Goal: Task Accomplishment & Management: Use online tool/utility

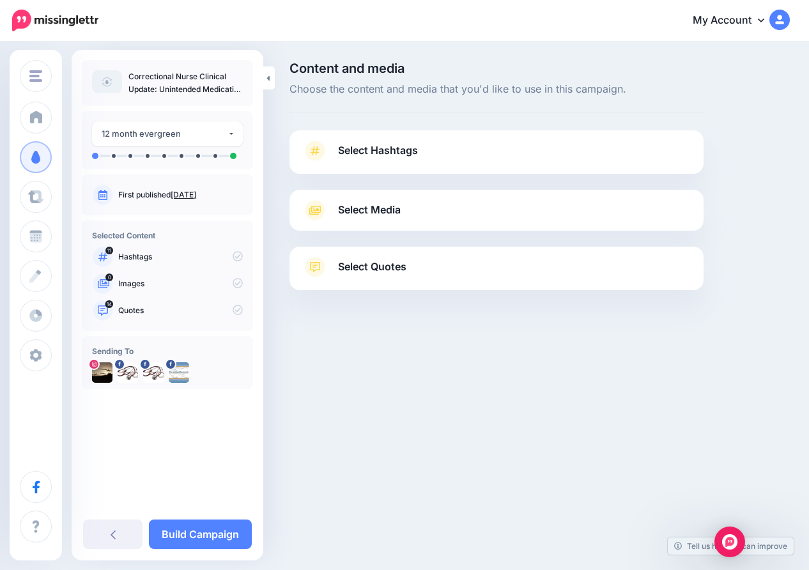
click at [392, 147] on span "Select Hashtags" at bounding box center [378, 150] width 80 height 17
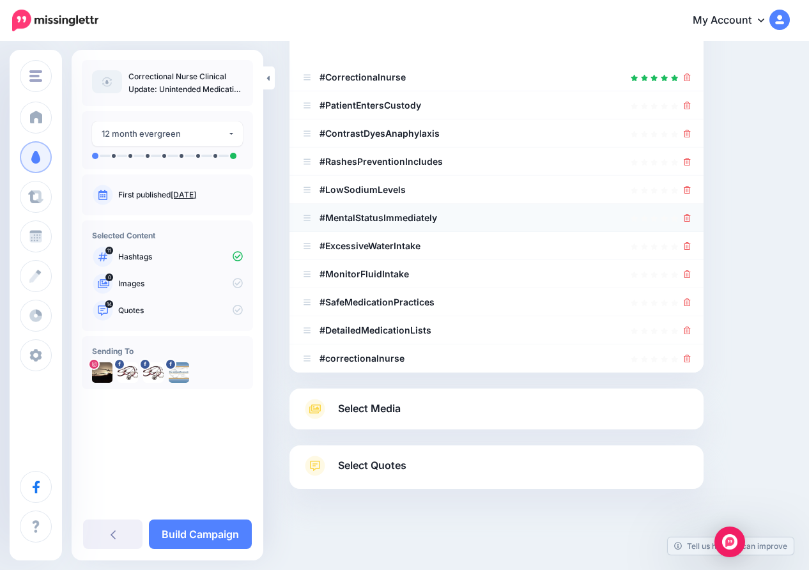
scroll to position [223, 0]
click at [686, 133] on icon at bounding box center [687, 134] width 7 height 8
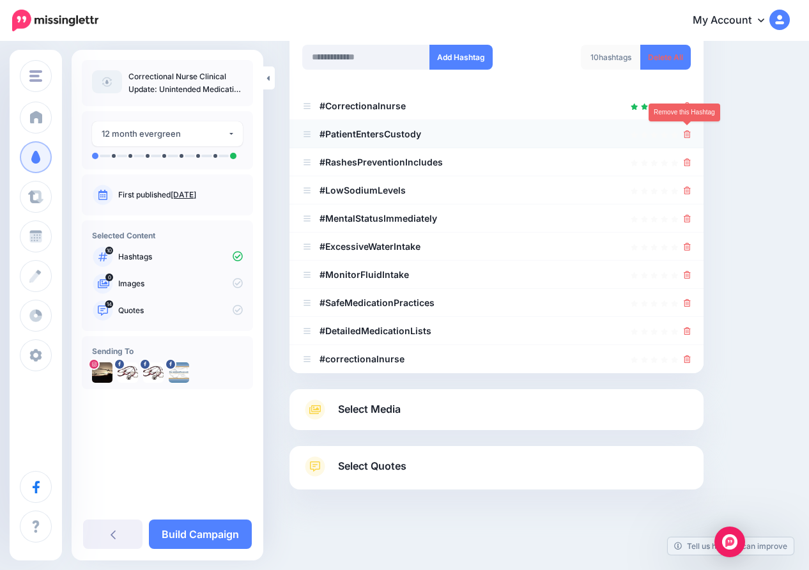
click at [687, 130] on icon at bounding box center [687, 134] width 7 height 8
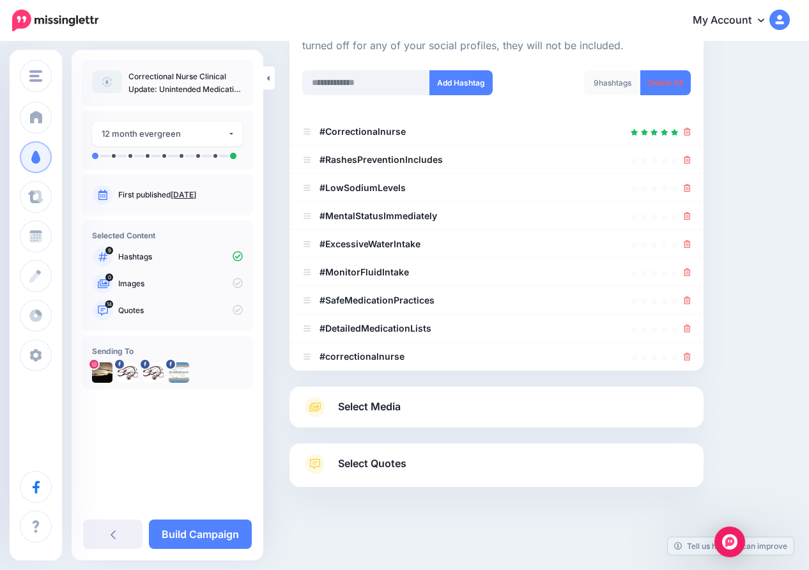
scroll to position [167, 0]
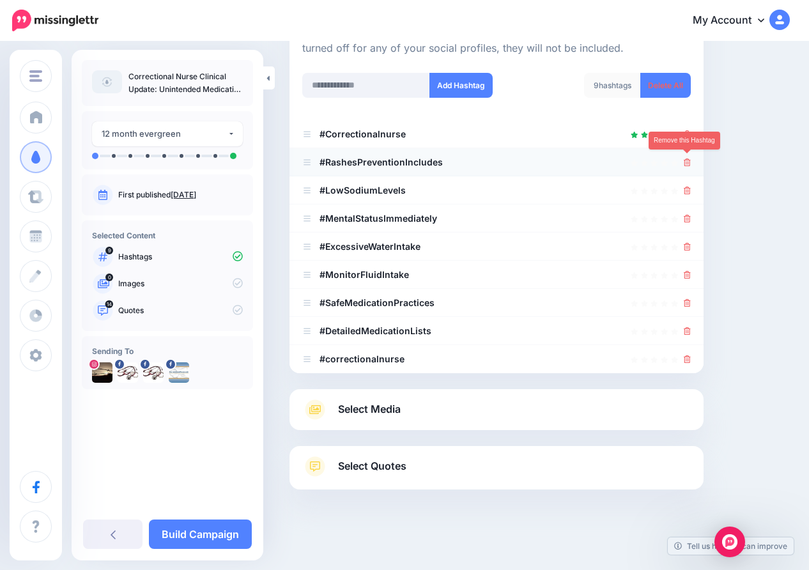
click at [686, 158] on icon at bounding box center [687, 162] width 7 height 8
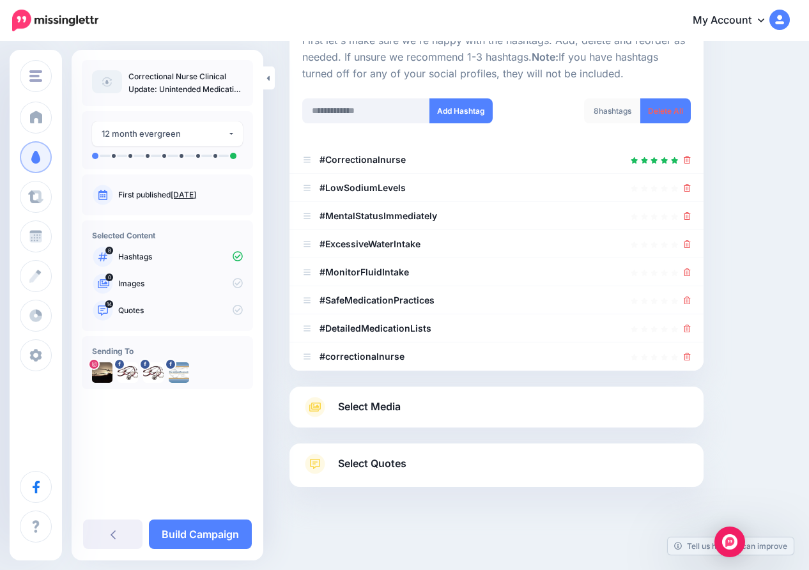
scroll to position [139, 0]
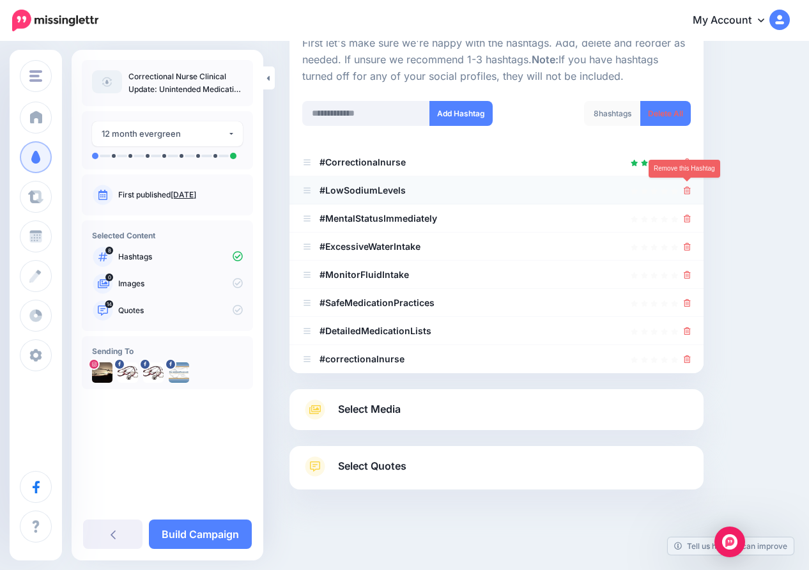
click at [686, 187] on icon at bounding box center [687, 191] width 7 height 8
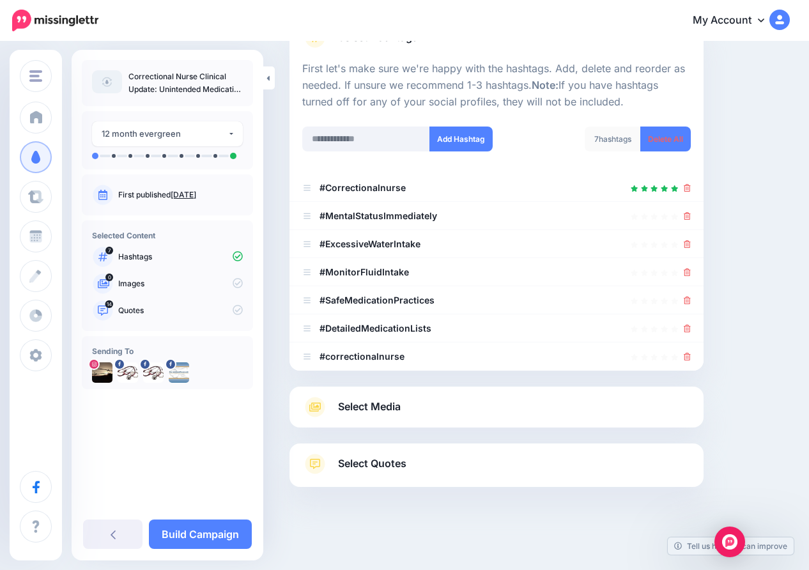
scroll to position [111, 0]
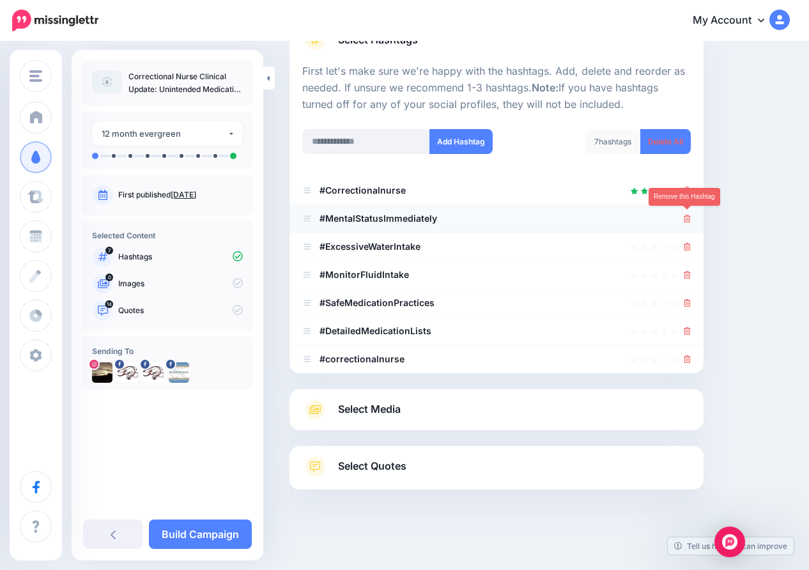
click at [686, 215] on icon at bounding box center [687, 219] width 7 height 8
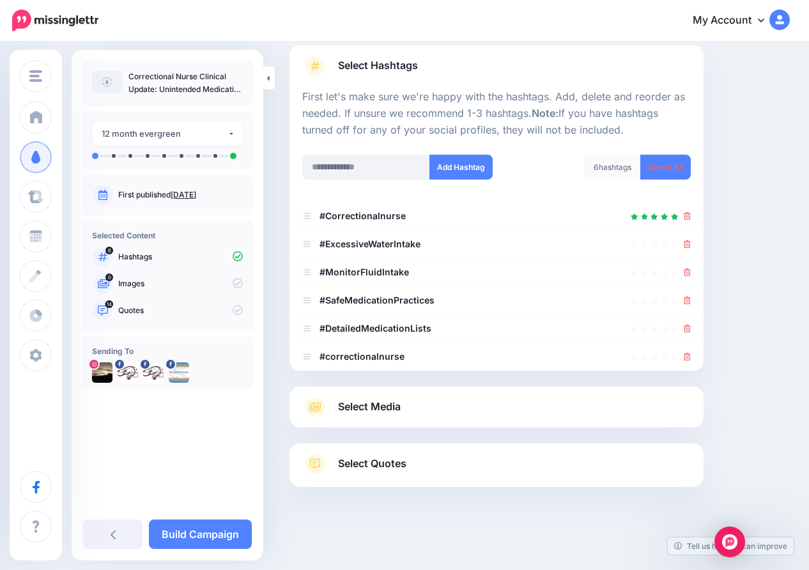
scroll to position [82, 0]
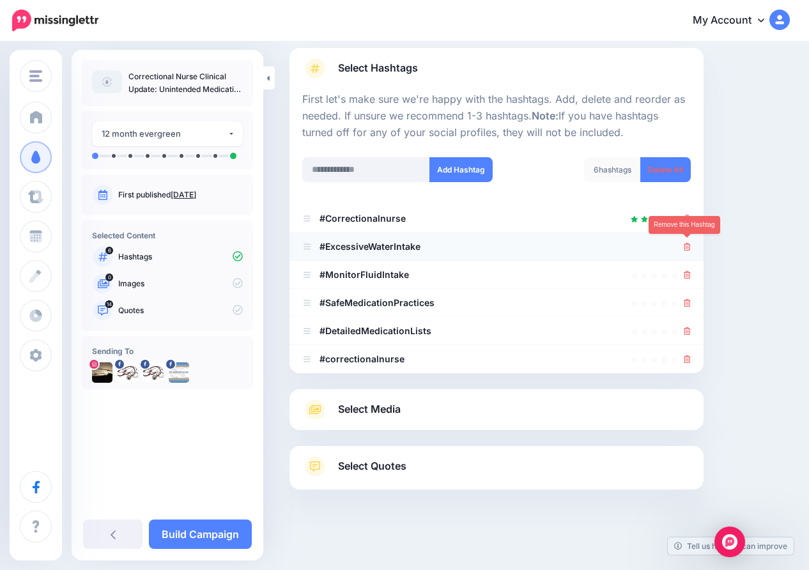
click at [686, 243] on icon at bounding box center [687, 247] width 7 height 8
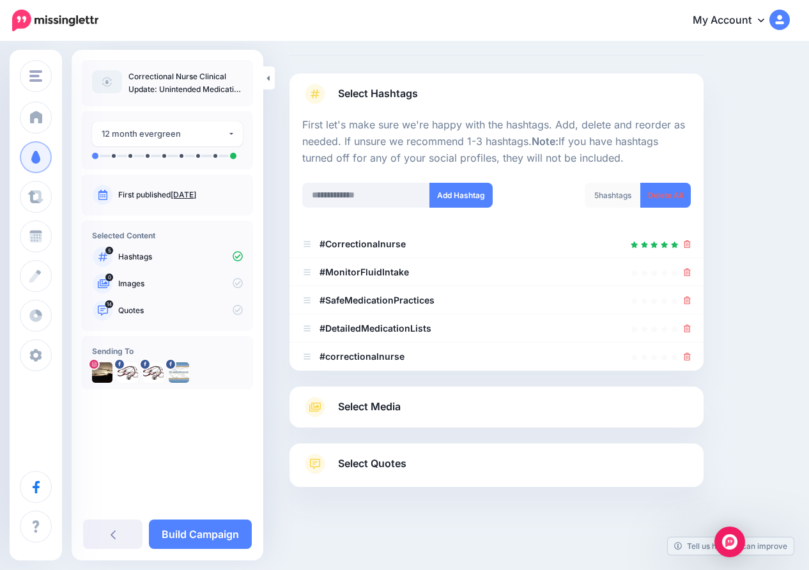
scroll to position [54, 0]
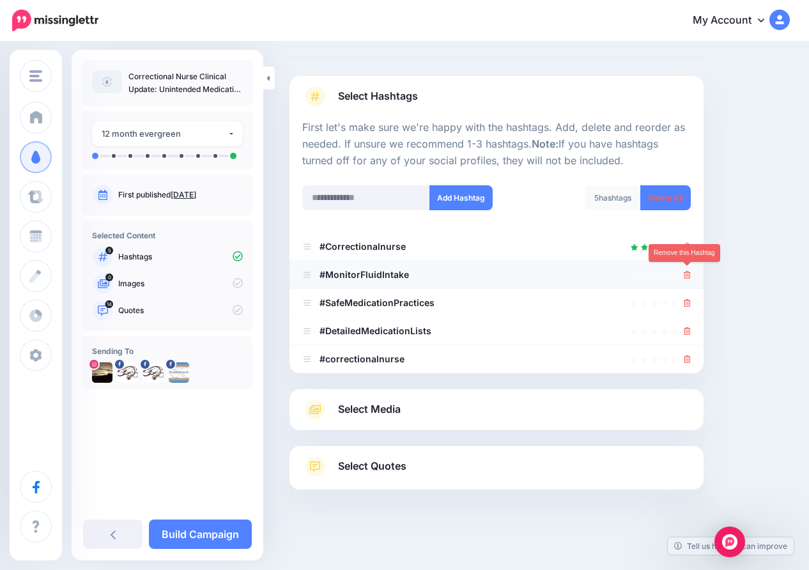
click at [688, 271] on icon at bounding box center [687, 275] width 7 height 8
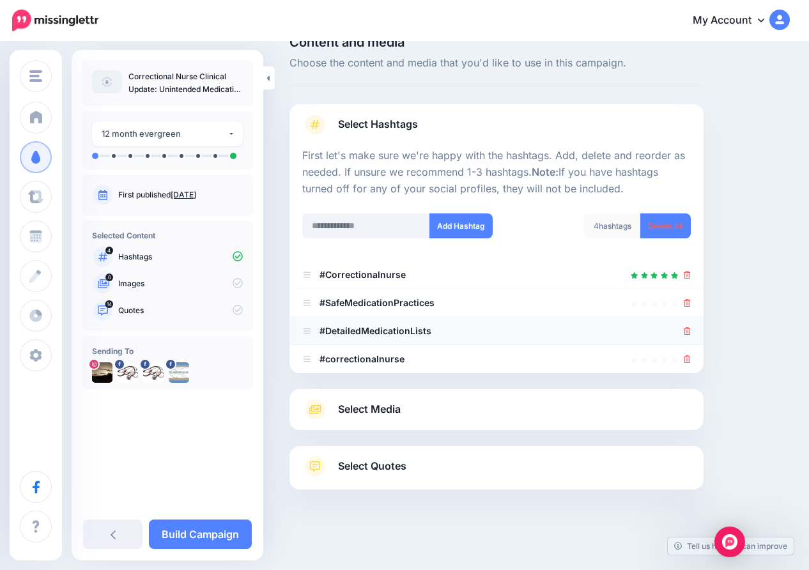
click at [691, 325] on li "#DetailedMedicationLists" at bounding box center [496, 331] width 414 height 28
click at [685, 330] on icon at bounding box center [687, 331] width 7 height 8
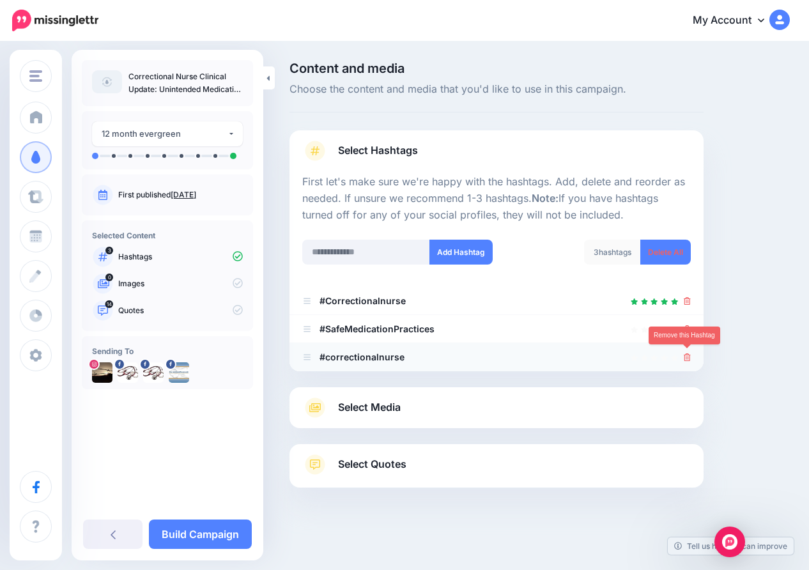
click at [687, 355] on icon at bounding box center [687, 357] width 7 height 8
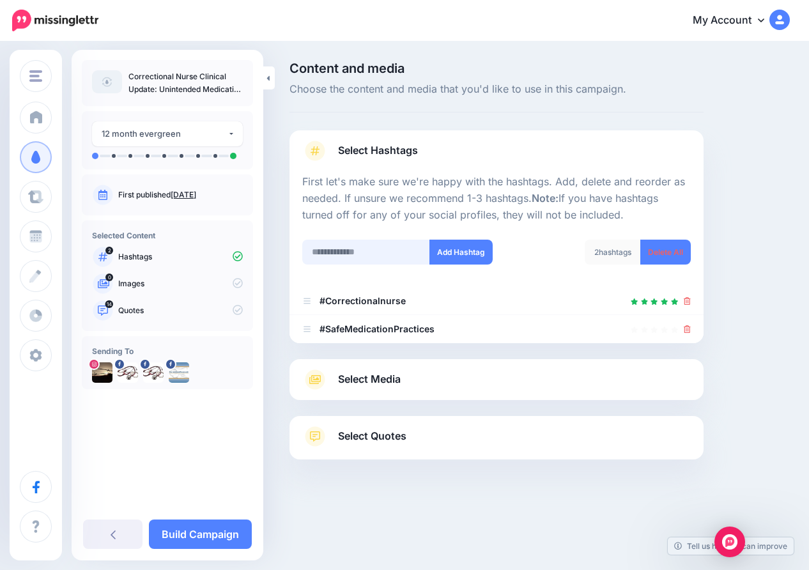
click at [380, 248] on input "text" at bounding box center [366, 252] width 128 height 25
type input "**********"
click at [457, 244] on button "Add Hashtag" at bounding box center [460, 252] width 63 height 25
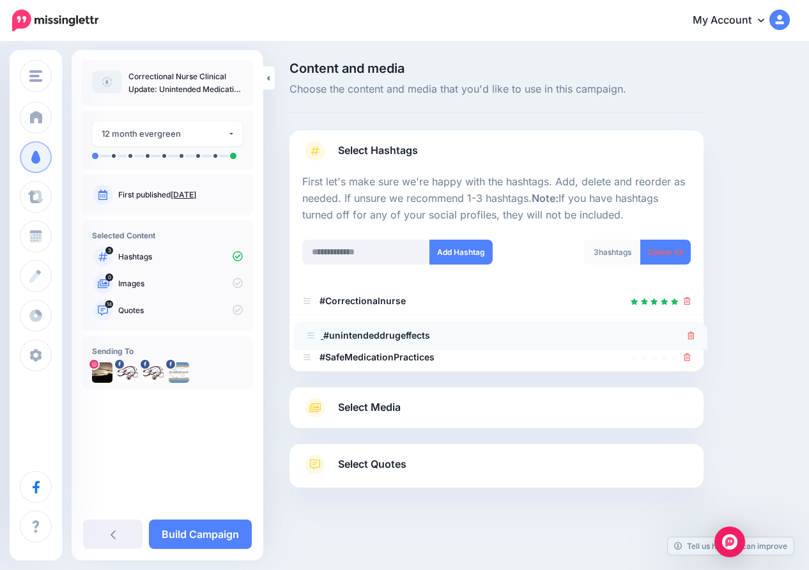
drag, startPoint x: 304, startPoint y: 298, endPoint x: 308, endPoint y: 332, distance: 34.7
click at [203, 534] on link "Build Campaign" at bounding box center [200, 533] width 103 height 29
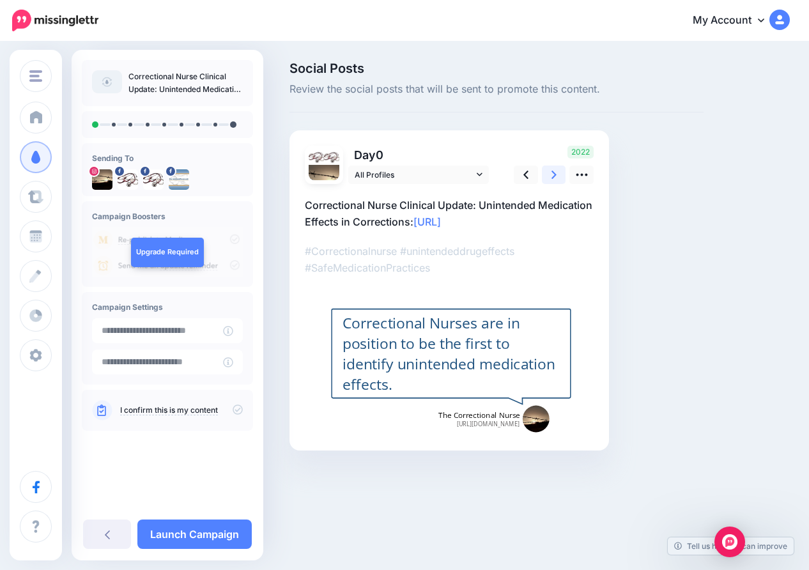
click at [553, 174] on icon at bounding box center [553, 174] width 5 height 13
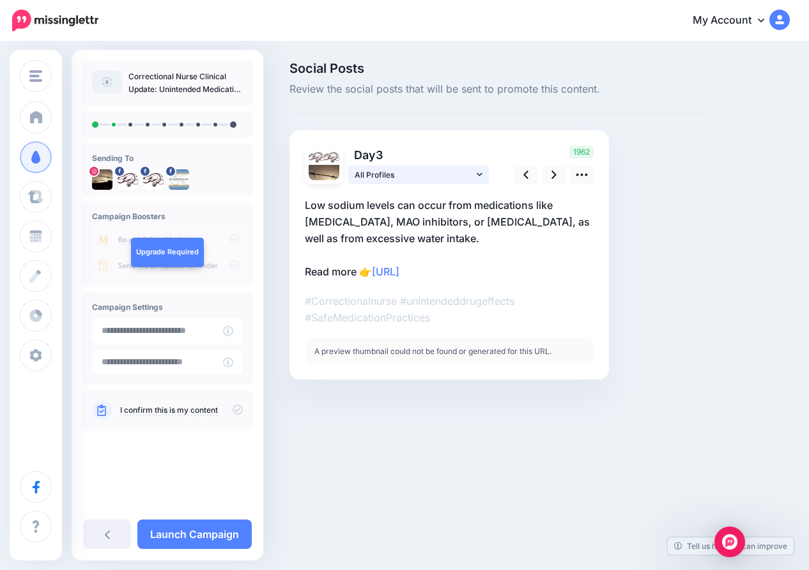
click at [482, 171] on icon at bounding box center [480, 174] width 6 height 9
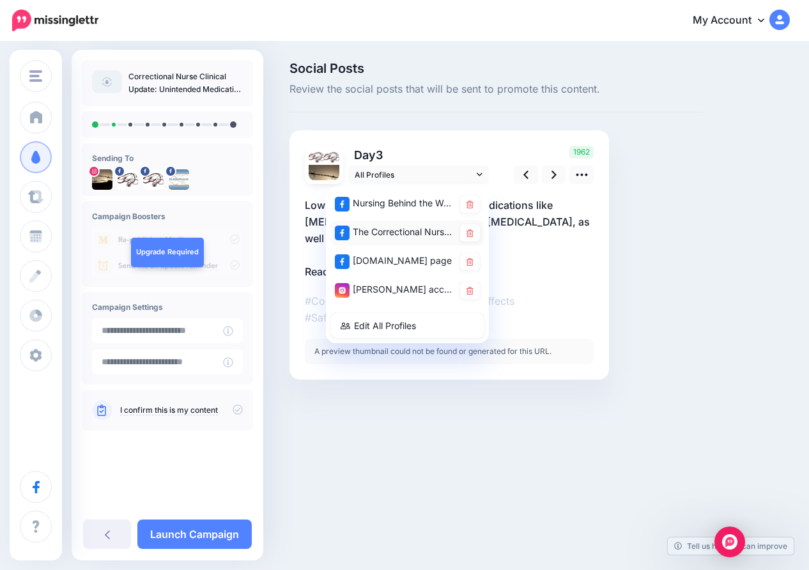
click at [433, 229] on div "The Correctional Nurse Educator page" at bounding box center [394, 232] width 119 height 16
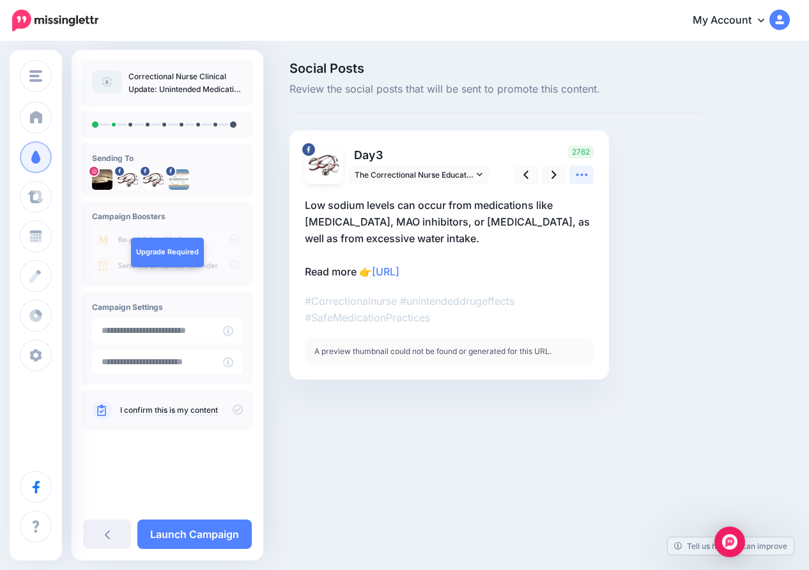
click at [578, 177] on icon at bounding box center [581, 174] width 13 height 13
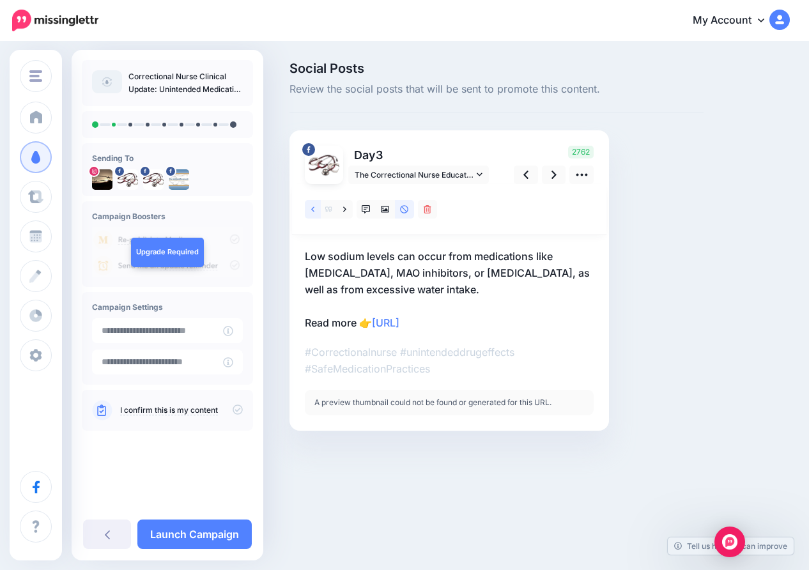
click at [311, 211] on icon at bounding box center [312, 209] width 3 height 9
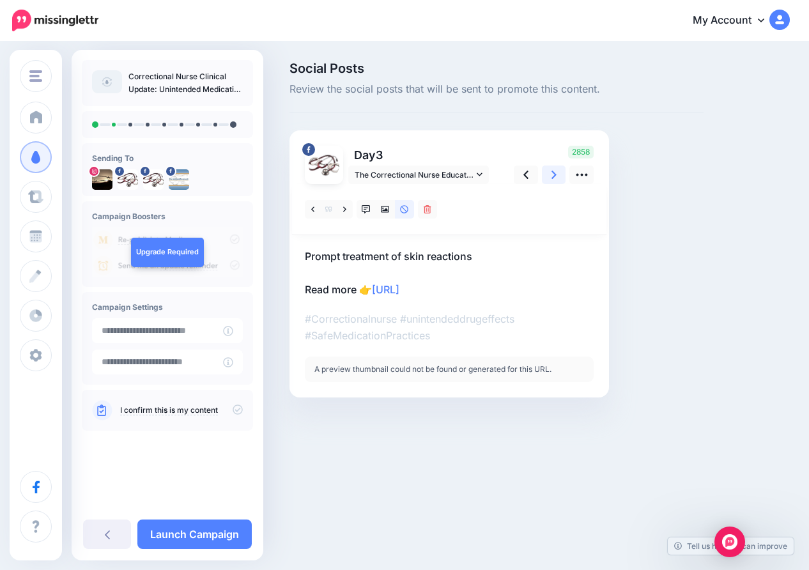
click at [552, 174] on icon at bounding box center [553, 174] width 5 height 13
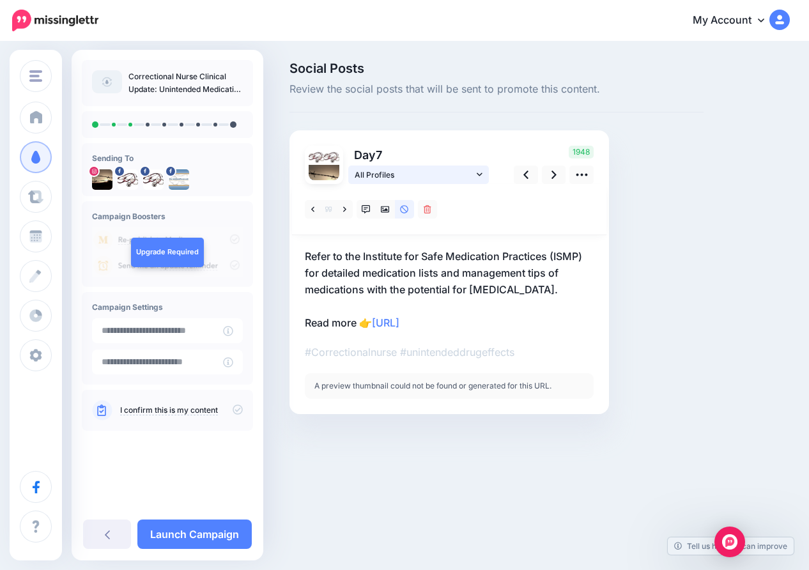
click at [421, 178] on span "All Profiles" at bounding box center [414, 174] width 119 height 13
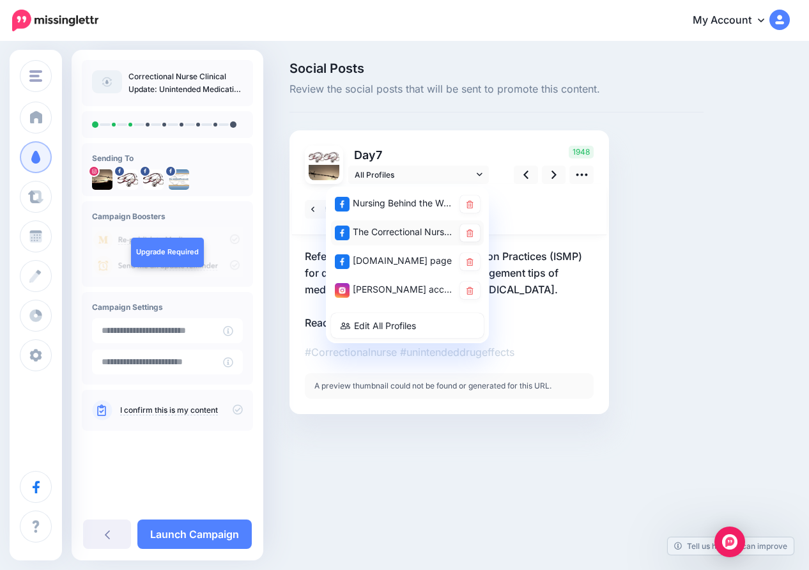
click at [408, 229] on div "The Correctional Nurse Educator page" at bounding box center [394, 232] width 119 height 16
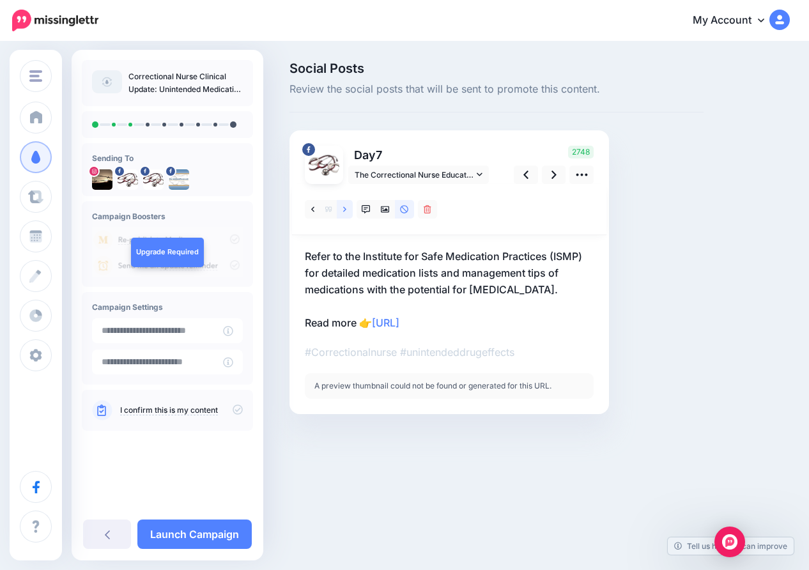
click at [343, 210] on icon at bounding box center [344, 209] width 3 height 9
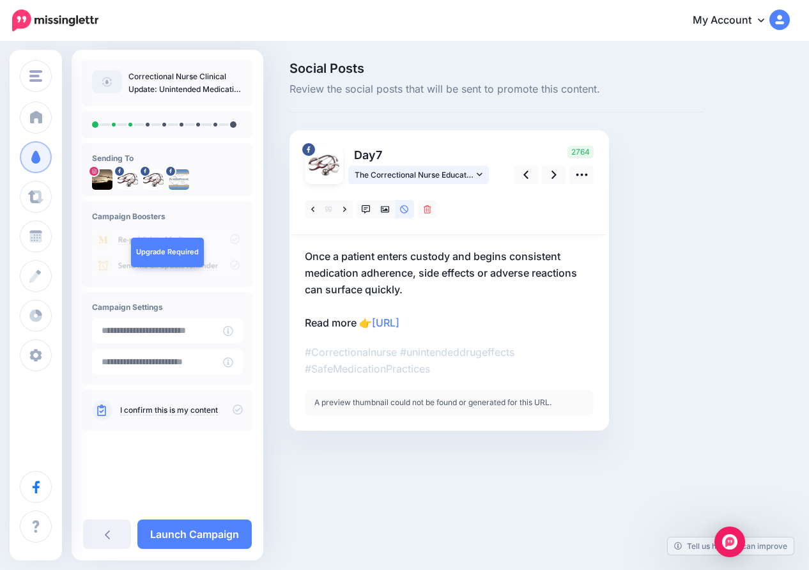
click at [476, 174] on link "The Correctional Nurse Educator page" at bounding box center [418, 174] width 141 height 19
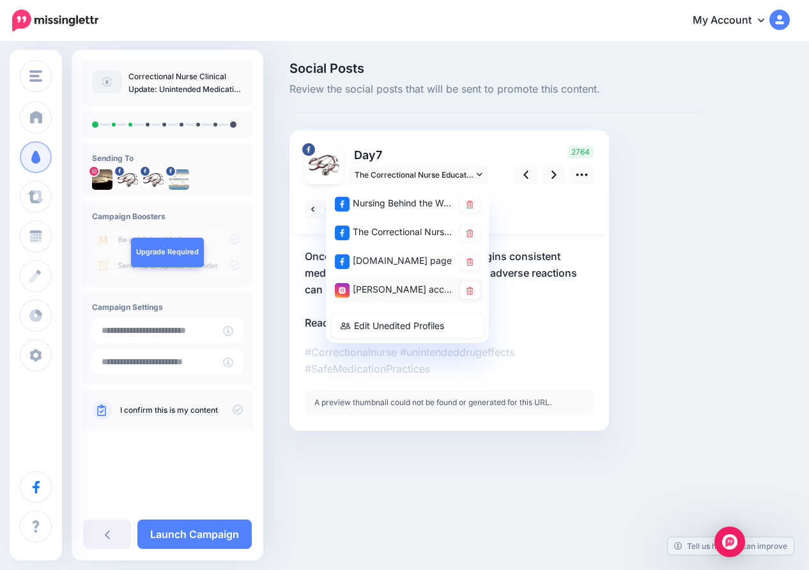
click at [400, 285] on div "Lori Roscoe account" at bounding box center [394, 290] width 119 height 16
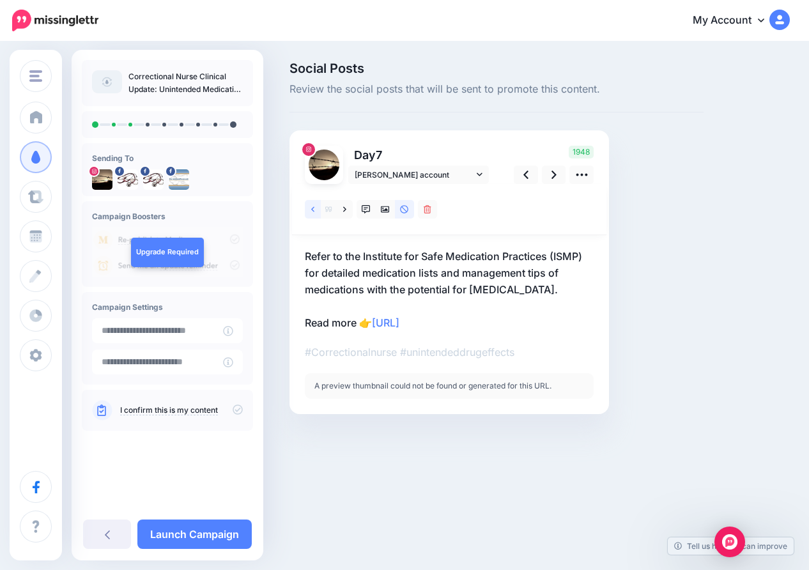
click at [313, 207] on icon at bounding box center [312, 208] width 3 height 5
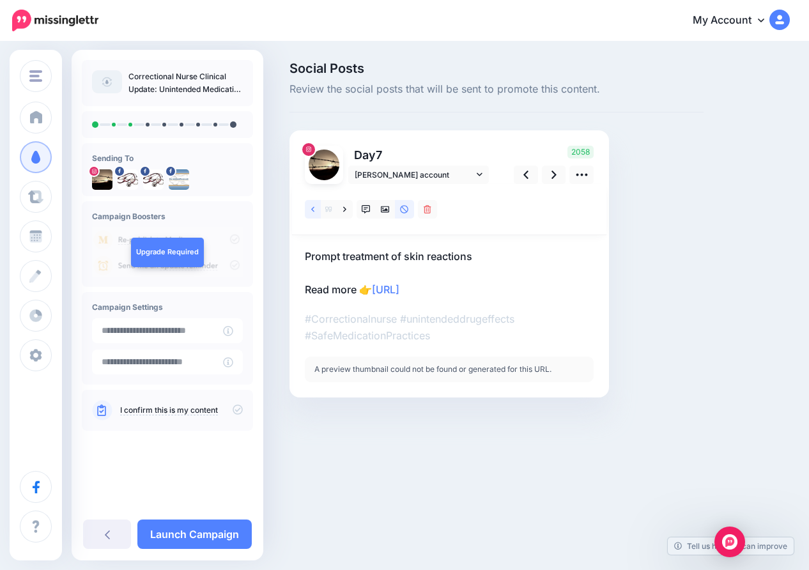
click at [313, 207] on icon at bounding box center [312, 208] width 3 height 5
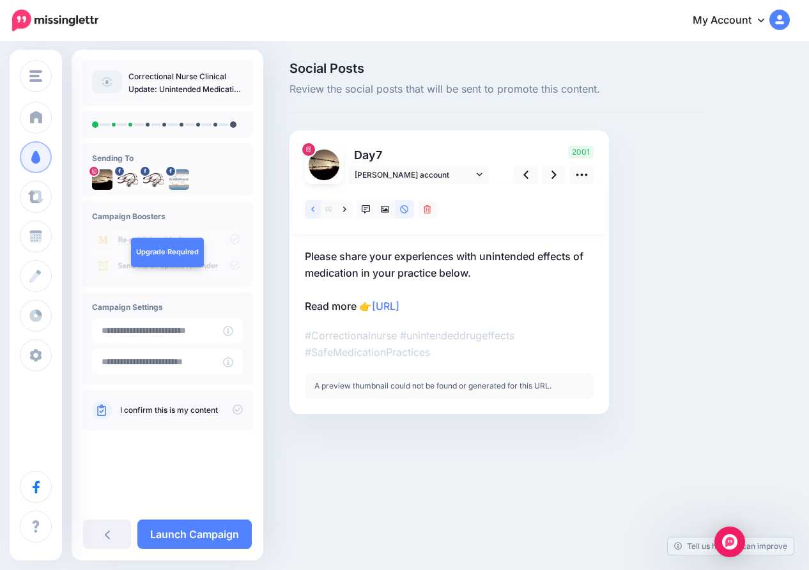
click at [313, 207] on icon at bounding box center [312, 208] width 3 height 5
click at [549, 175] on link at bounding box center [554, 174] width 24 height 19
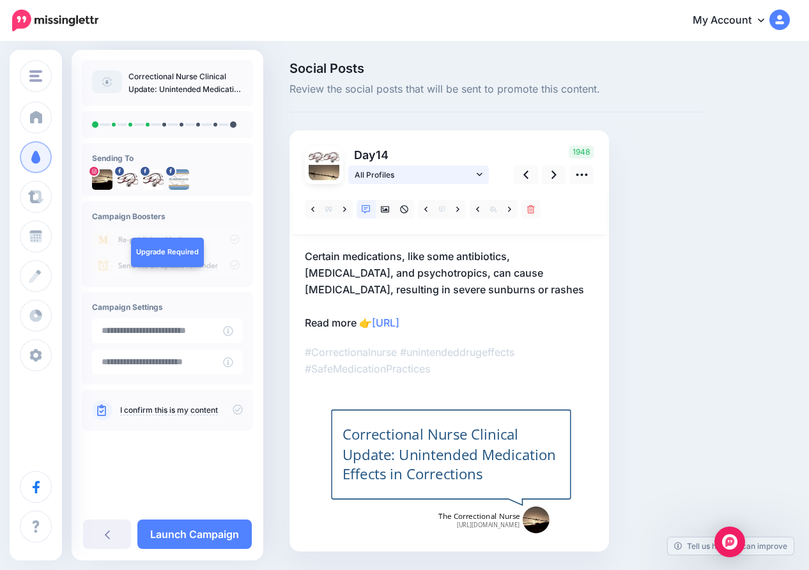
click at [468, 169] on span "All Profiles" at bounding box center [414, 174] width 119 height 13
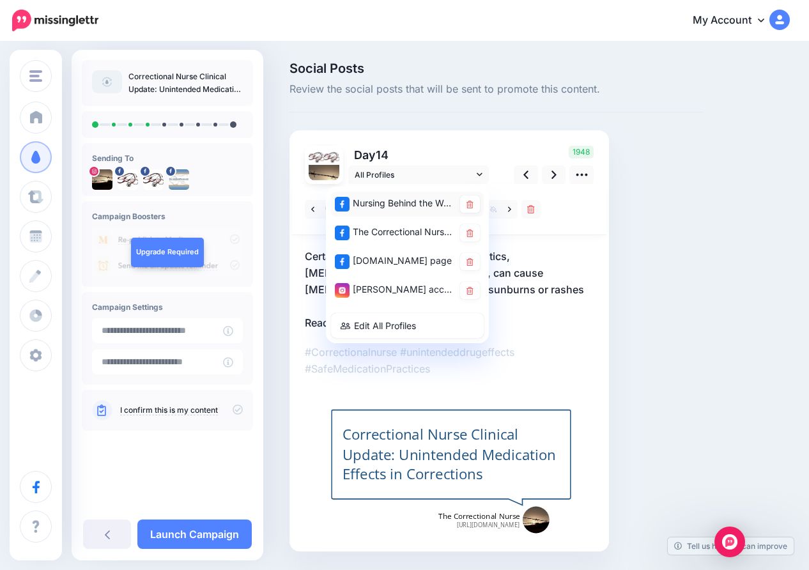
click at [416, 201] on div "Nursing Behind the Wall page" at bounding box center [394, 204] width 119 height 16
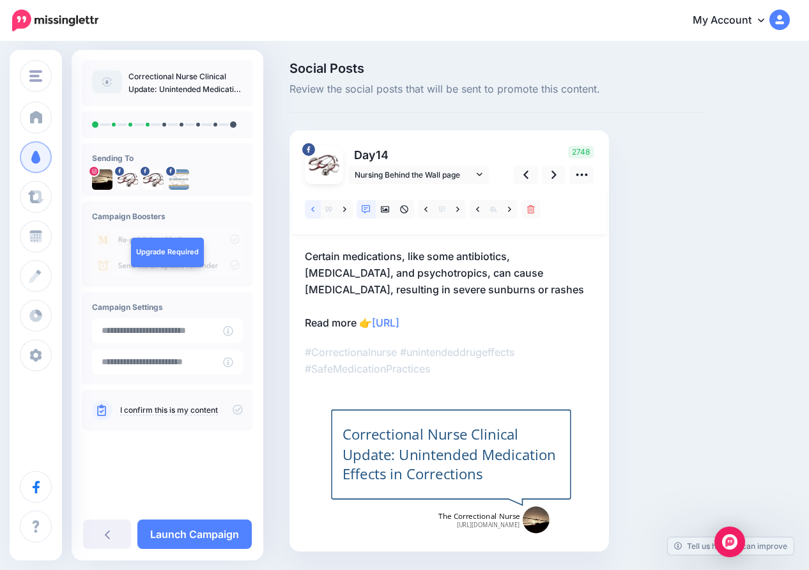
click at [312, 208] on icon at bounding box center [312, 208] width 3 height 5
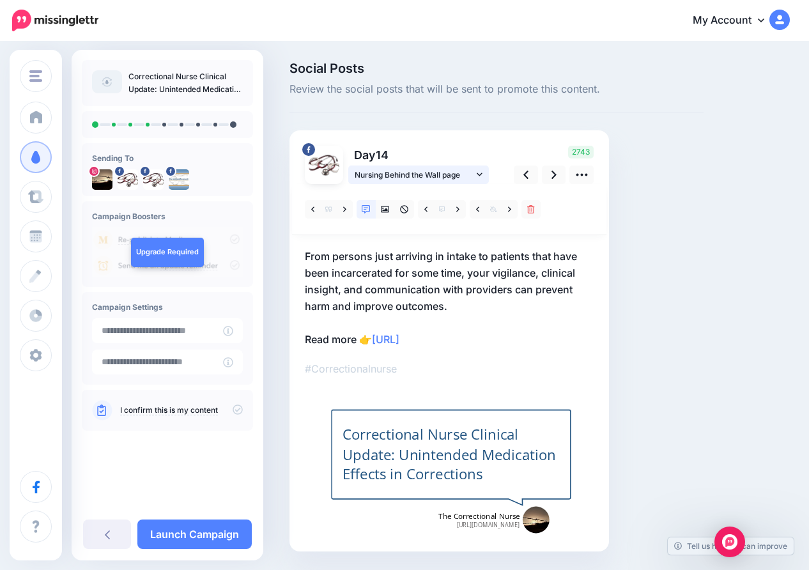
click at [476, 176] on link "Nursing Behind the Wall page" at bounding box center [418, 174] width 141 height 19
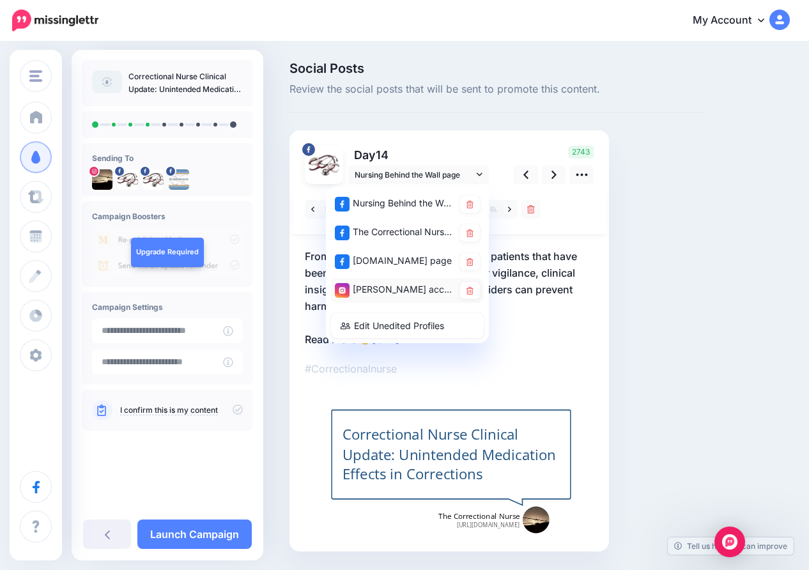
click at [410, 284] on div "Lori Roscoe account" at bounding box center [394, 290] width 119 height 16
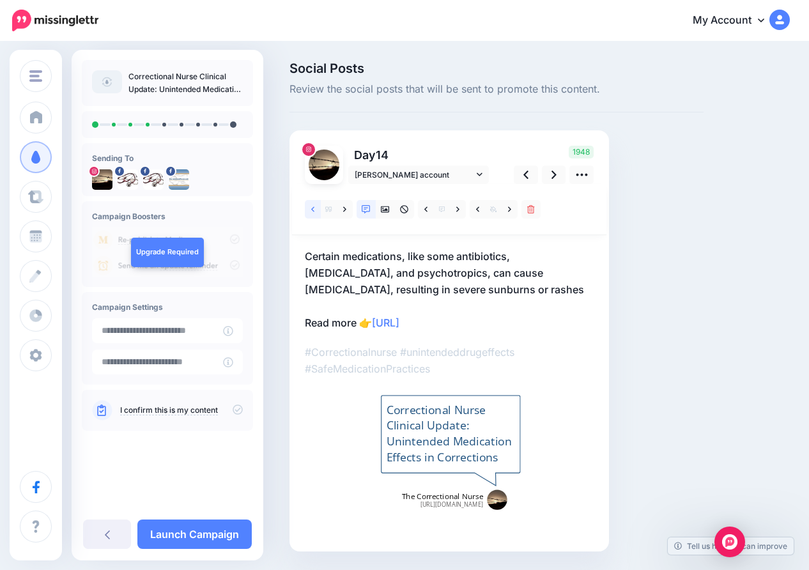
click at [311, 206] on icon at bounding box center [312, 209] width 3 height 9
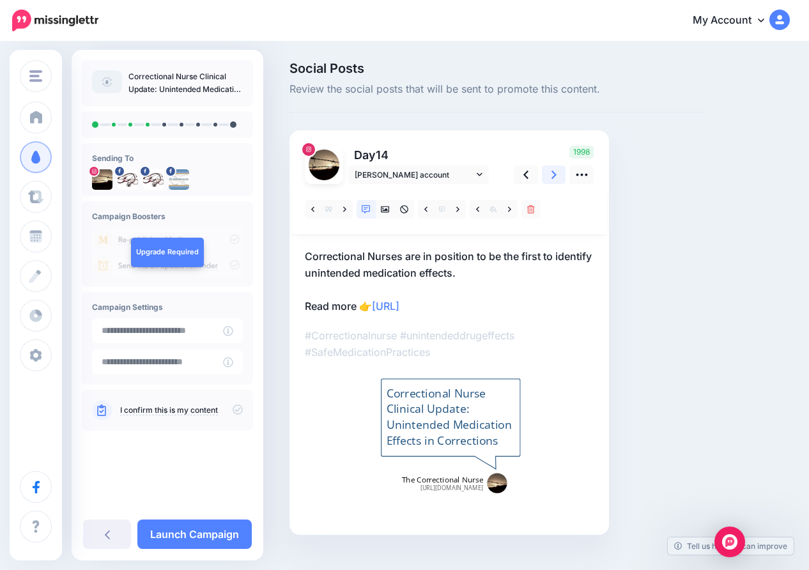
click at [555, 176] on icon at bounding box center [553, 175] width 5 height 8
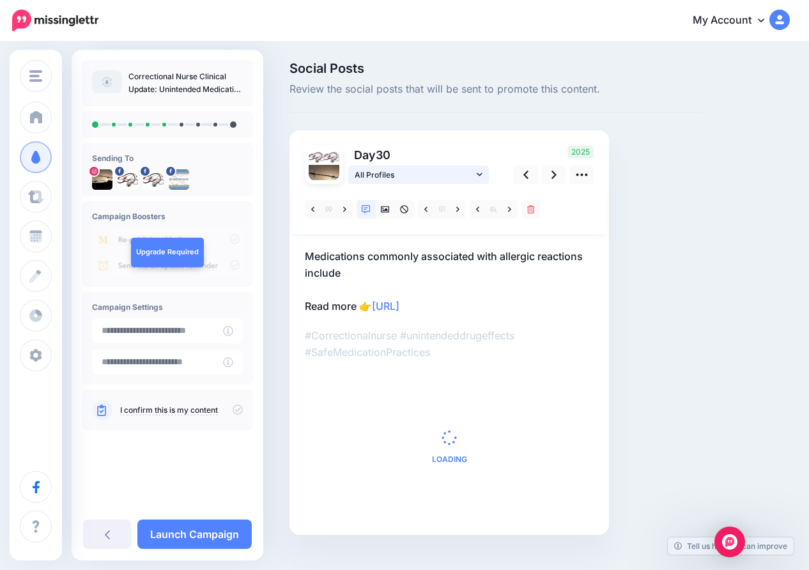
click at [464, 169] on span "All Profiles" at bounding box center [414, 174] width 119 height 13
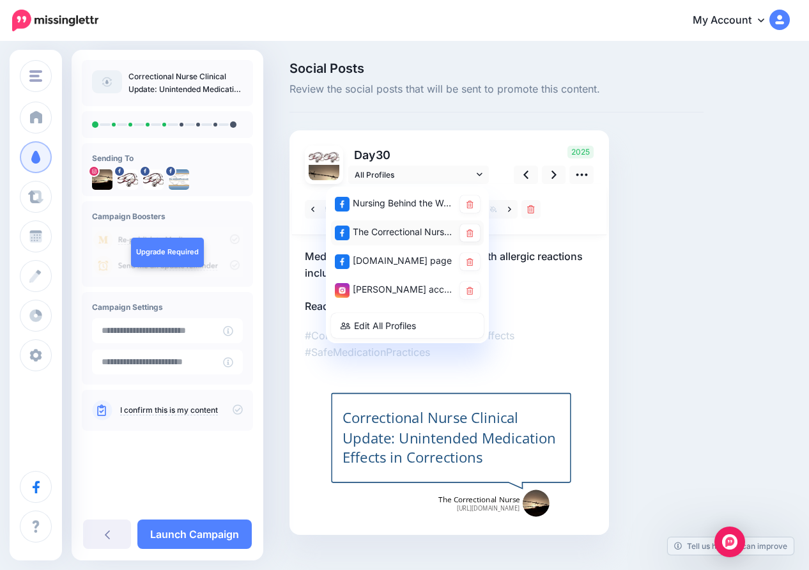
click at [399, 230] on div "The Correctional Nurse Educator page" at bounding box center [394, 232] width 119 height 16
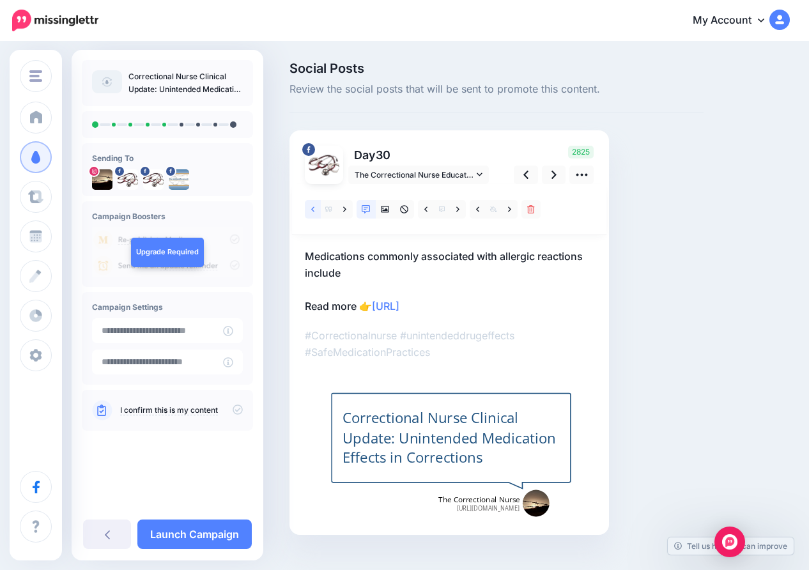
click at [313, 206] on icon at bounding box center [312, 209] width 3 height 9
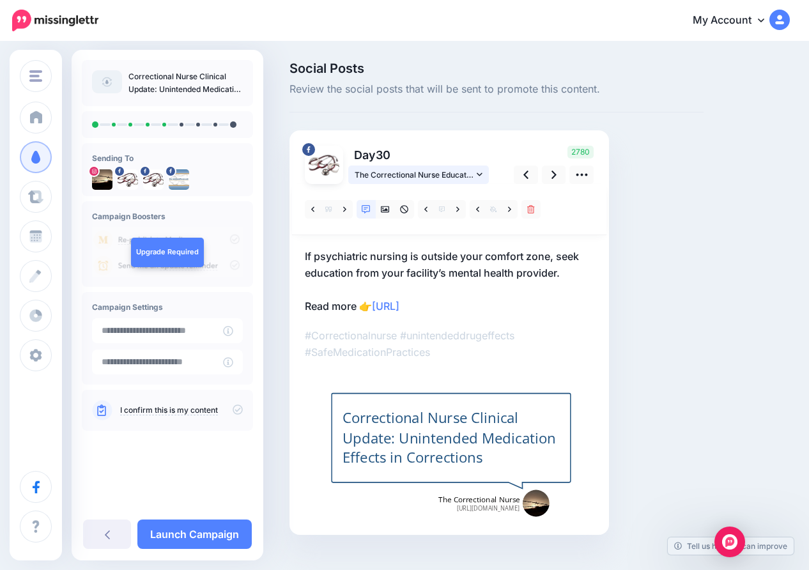
click at [475, 174] on link "The Correctional Nurse Educator page" at bounding box center [418, 174] width 141 height 19
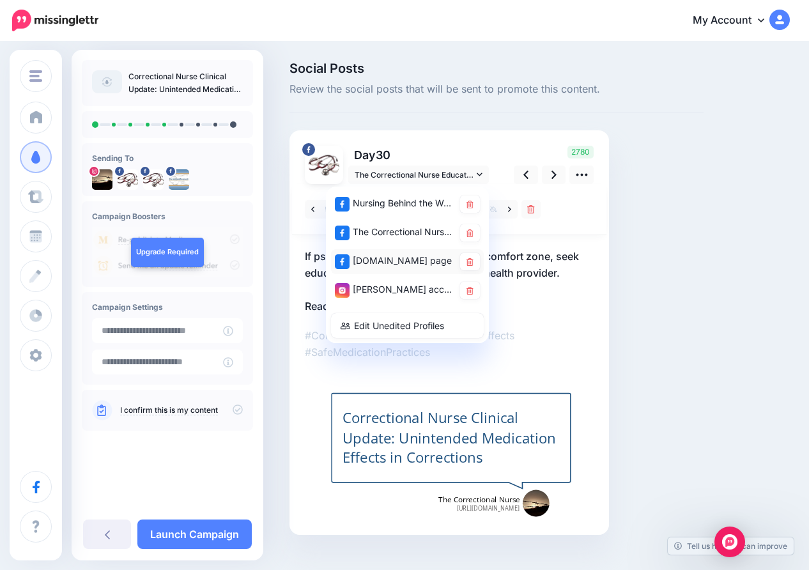
click at [422, 259] on div "CorrectionalNurse.net page" at bounding box center [394, 261] width 119 height 16
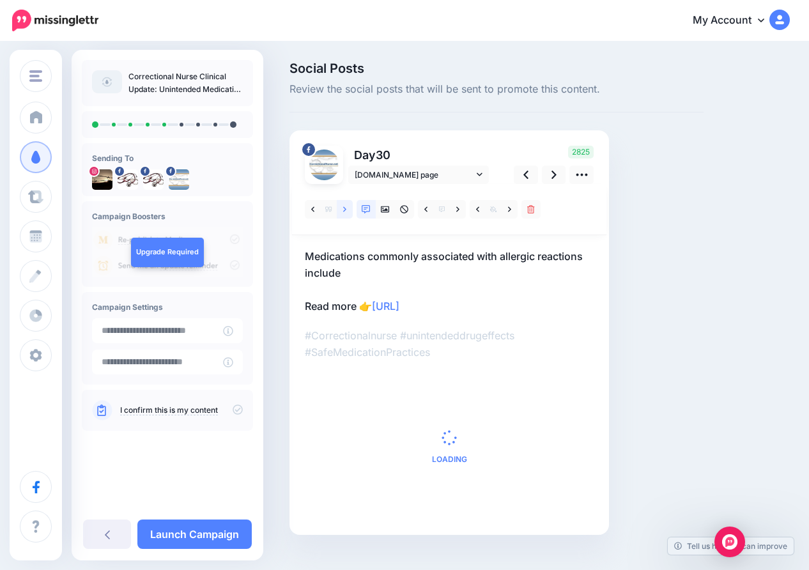
click at [343, 211] on icon at bounding box center [344, 209] width 3 height 9
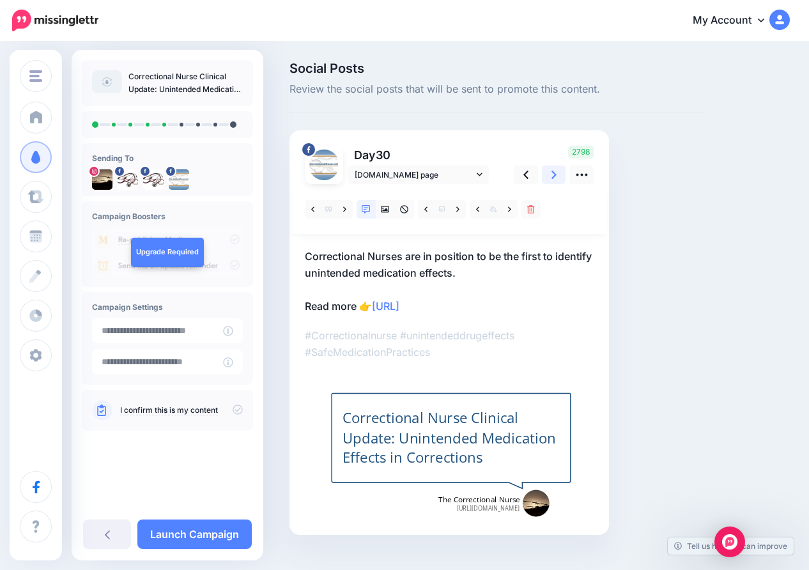
click at [551, 174] on icon at bounding box center [553, 174] width 5 height 13
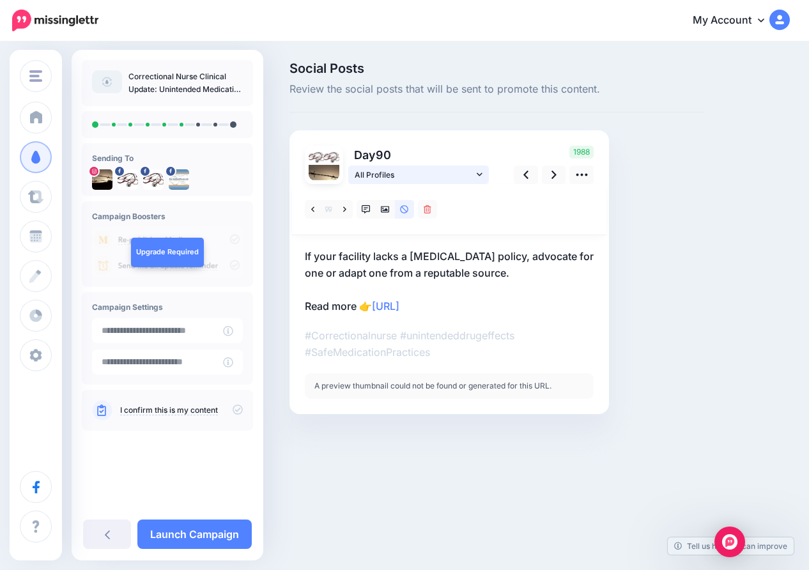
click at [473, 172] on span "All Profiles" at bounding box center [414, 174] width 119 height 13
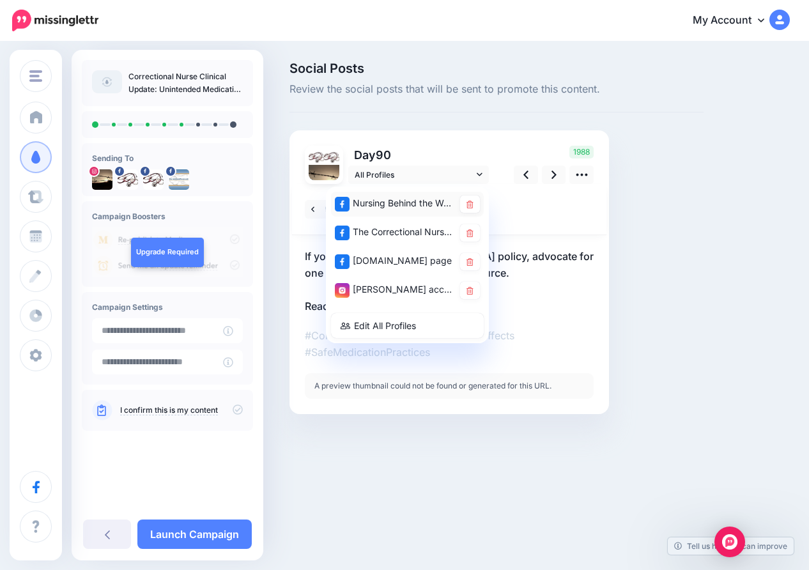
click at [406, 201] on div "Nursing Behind the Wall page" at bounding box center [394, 204] width 119 height 16
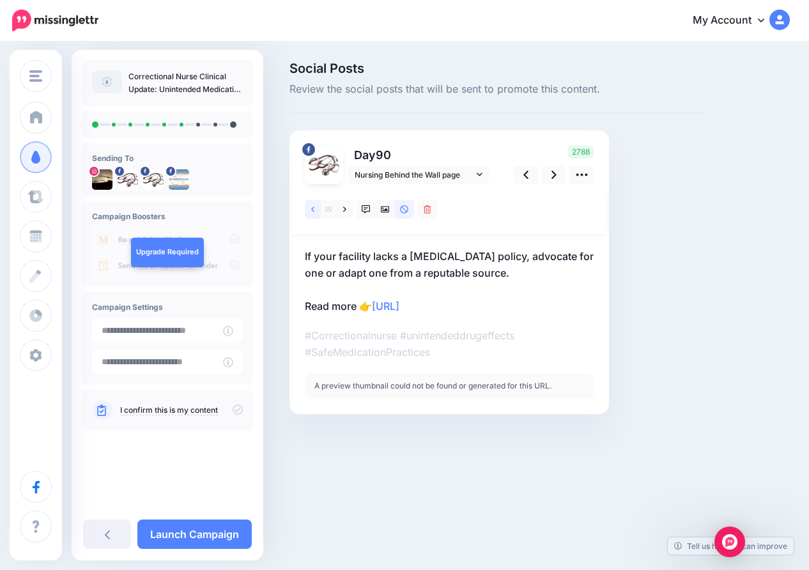
click at [312, 206] on icon at bounding box center [312, 209] width 3 height 9
click at [479, 173] on icon at bounding box center [480, 174] width 6 height 9
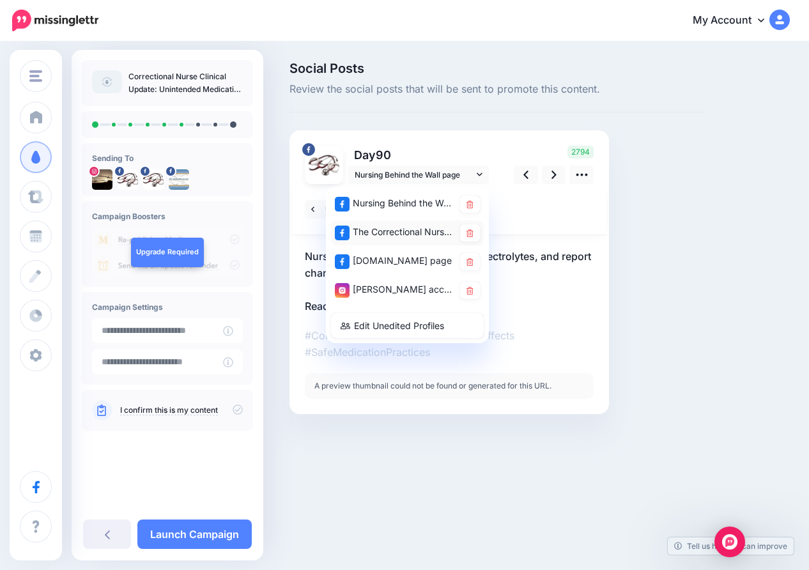
click at [413, 227] on div "The Correctional Nurse Educator page" at bounding box center [394, 232] width 119 height 16
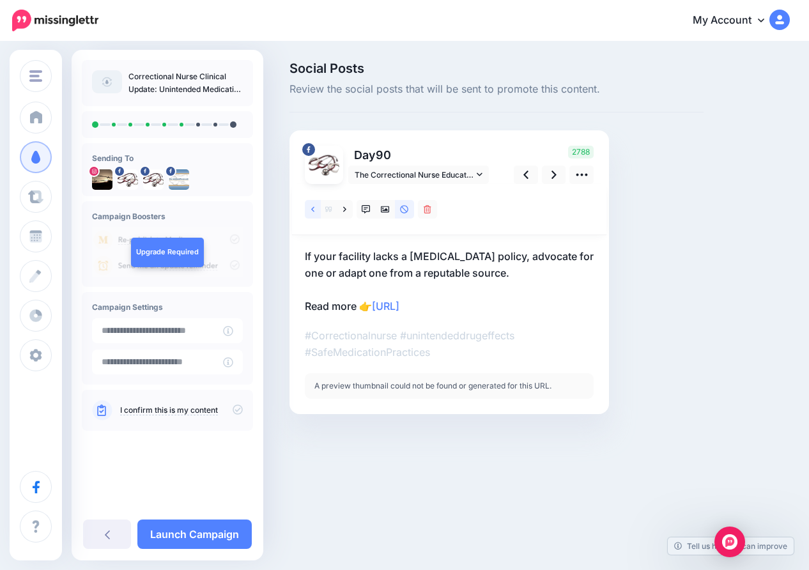
click at [314, 206] on icon at bounding box center [312, 208] width 3 height 5
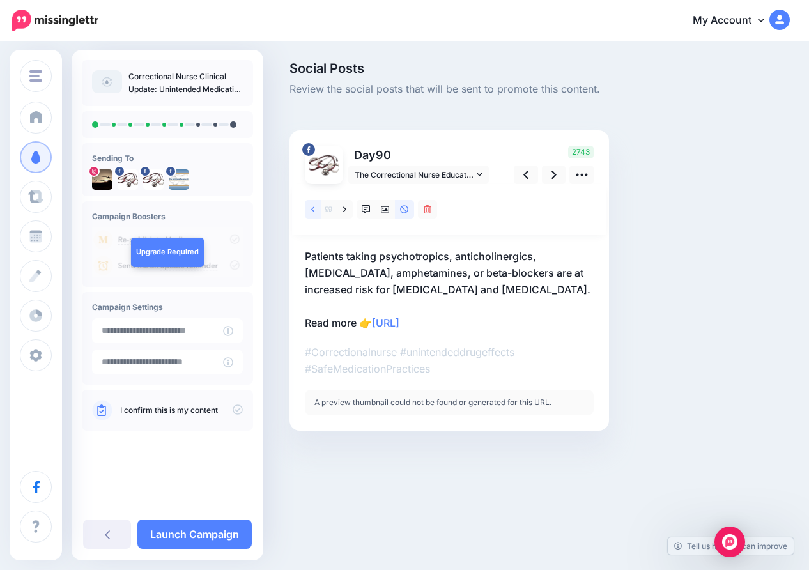
click at [313, 206] on icon at bounding box center [312, 209] width 3 height 9
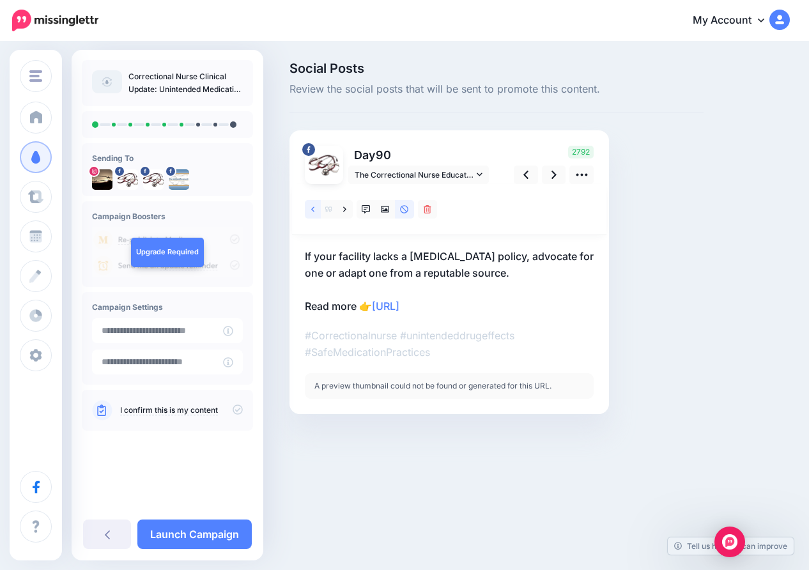
click at [313, 206] on icon at bounding box center [312, 209] width 3 height 9
click at [550, 176] on link at bounding box center [554, 174] width 24 height 19
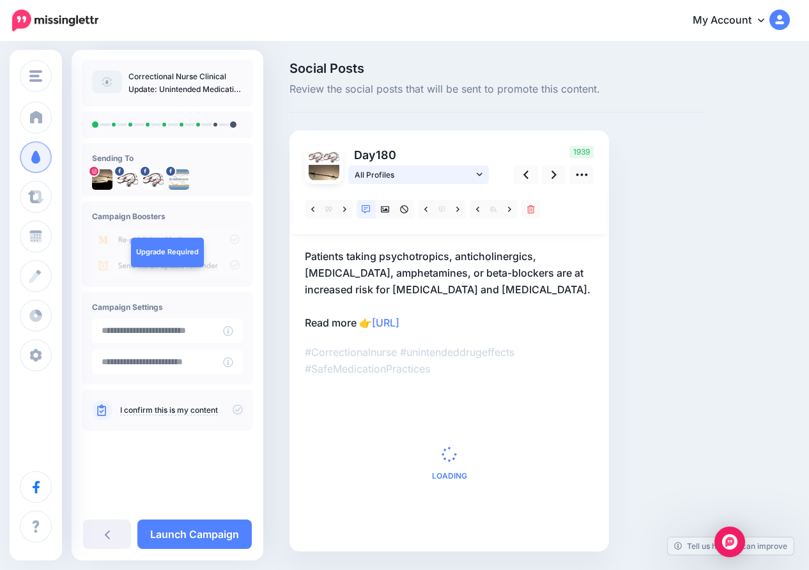
click at [442, 172] on span "All Profiles" at bounding box center [414, 174] width 119 height 13
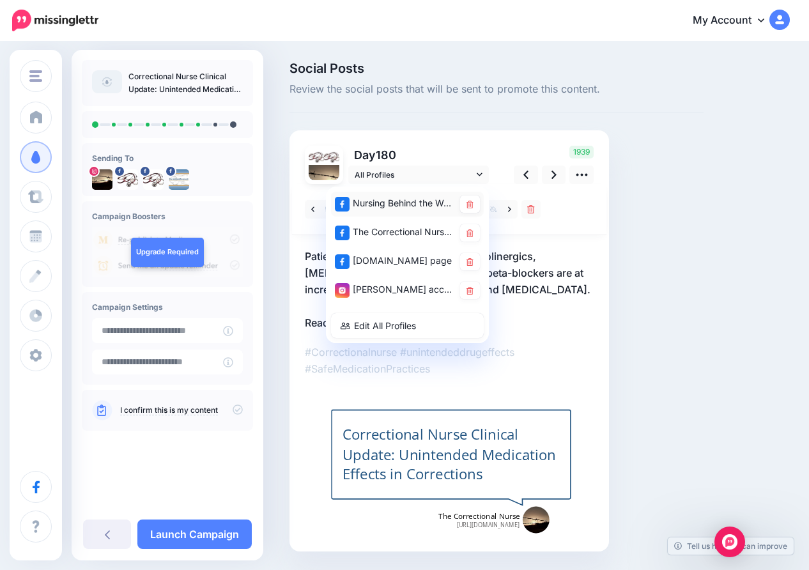
click at [411, 200] on div "Nursing Behind the Wall page" at bounding box center [394, 204] width 119 height 16
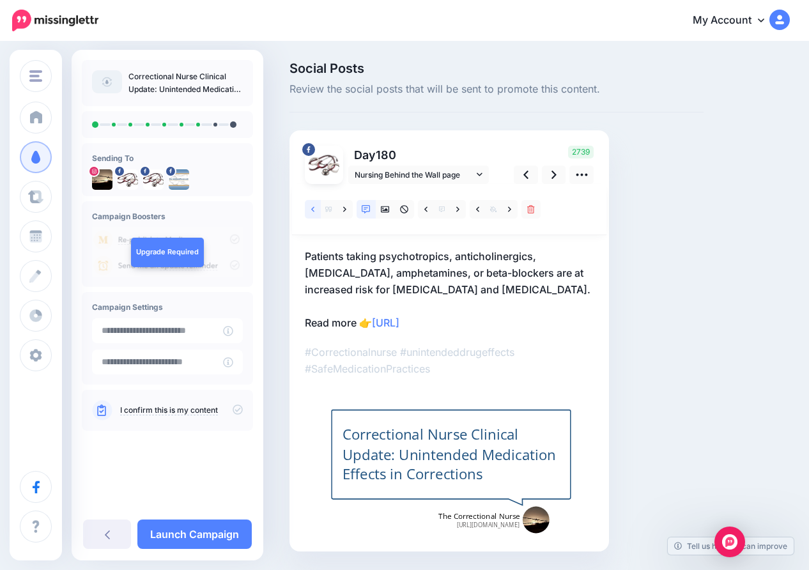
click at [312, 207] on icon at bounding box center [312, 209] width 3 height 9
click at [311, 207] on icon at bounding box center [312, 209] width 3 height 9
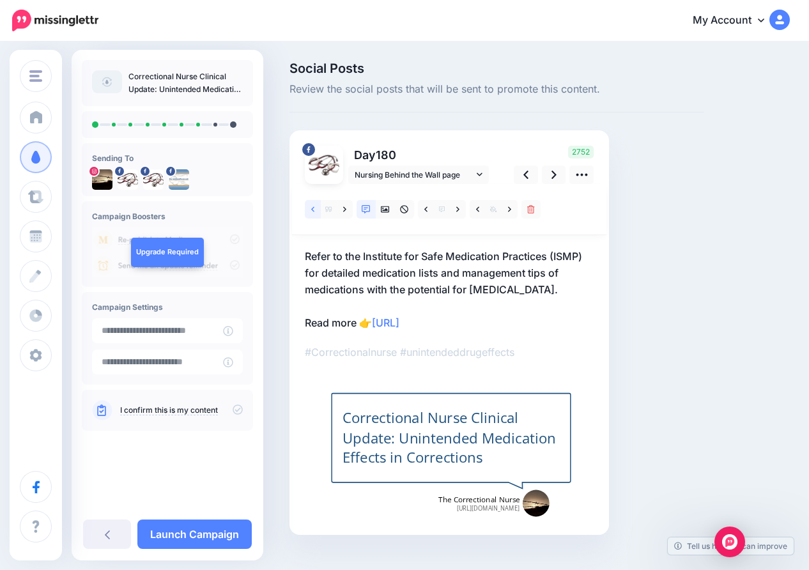
click at [311, 207] on icon at bounding box center [312, 209] width 3 height 9
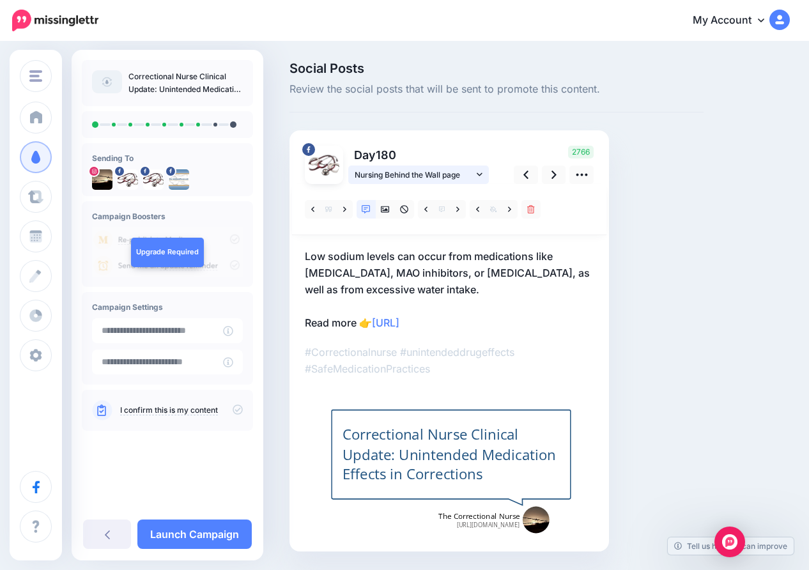
click at [479, 174] on icon at bounding box center [480, 174] width 6 height 3
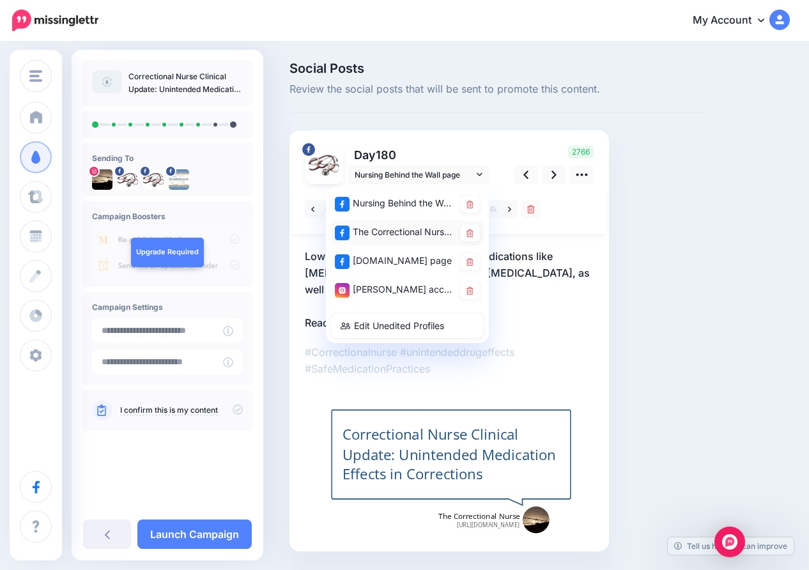
click at [418, 228] on div "The Correctional Nurse Educator page" at bounding box center [394, 232] width 119 height 16
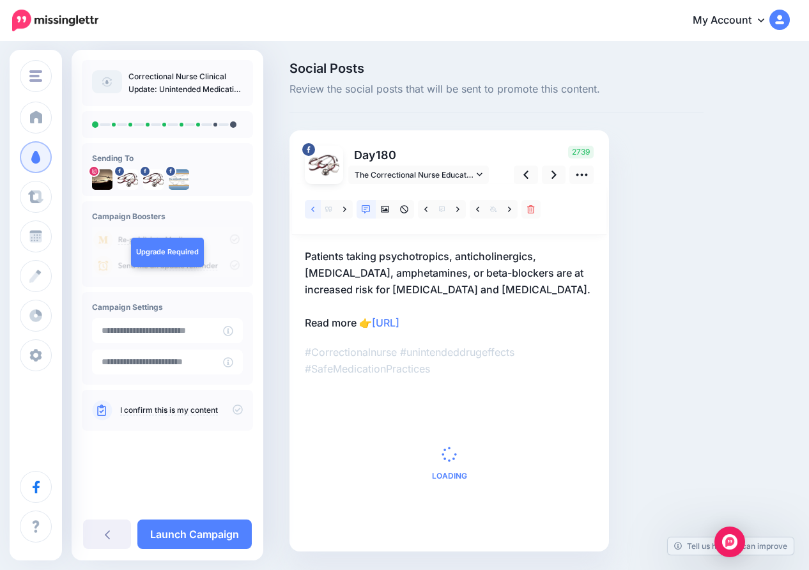
click at [311, 207] on icon at bounding box center [312, 209] width 3 height 9
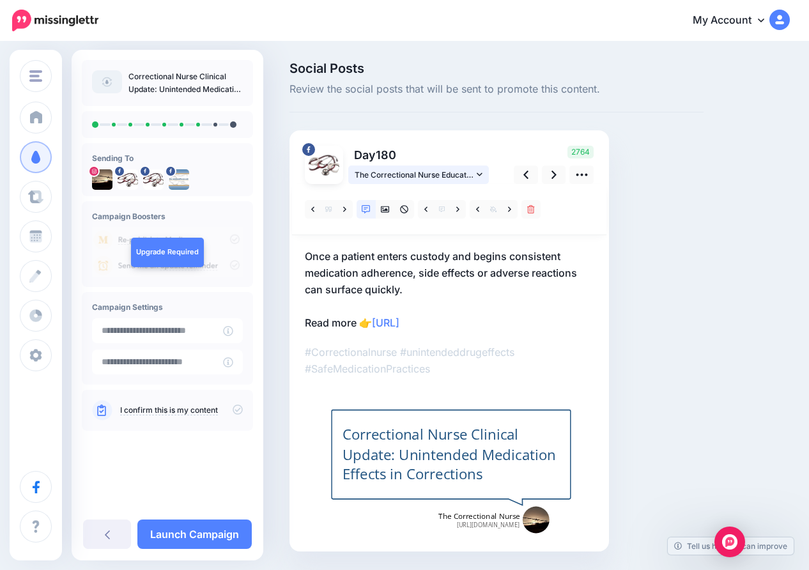
click at [482, 172] on link "The Correctional Nurse Educator page" at bounding box center [418, 174] width 141 height 19
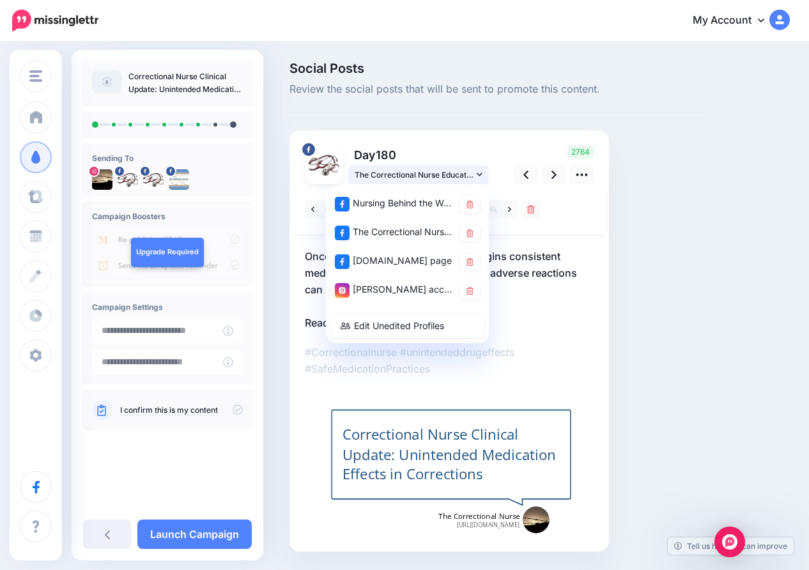
click at [482, 171] on icon at bounding box center [480, 174] width 6 height 9
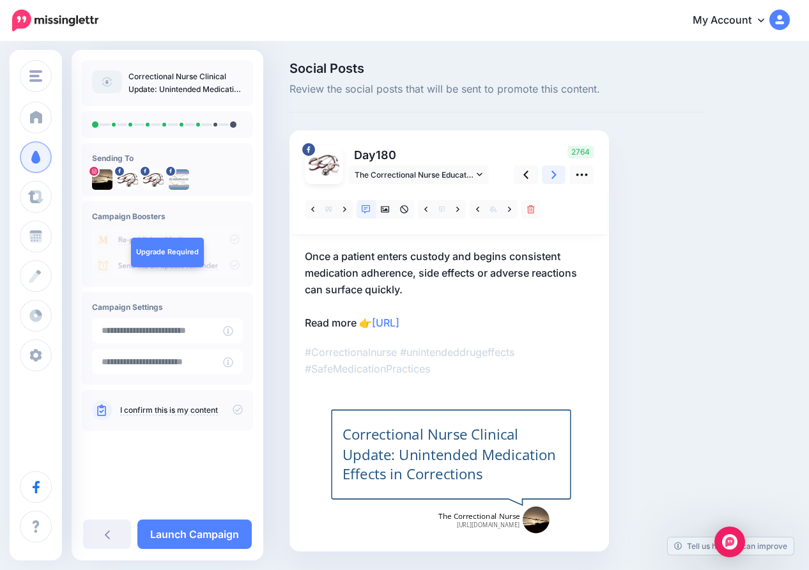
click at [556, 174] on icon at bounding box center [553, 175] width 5 height 8
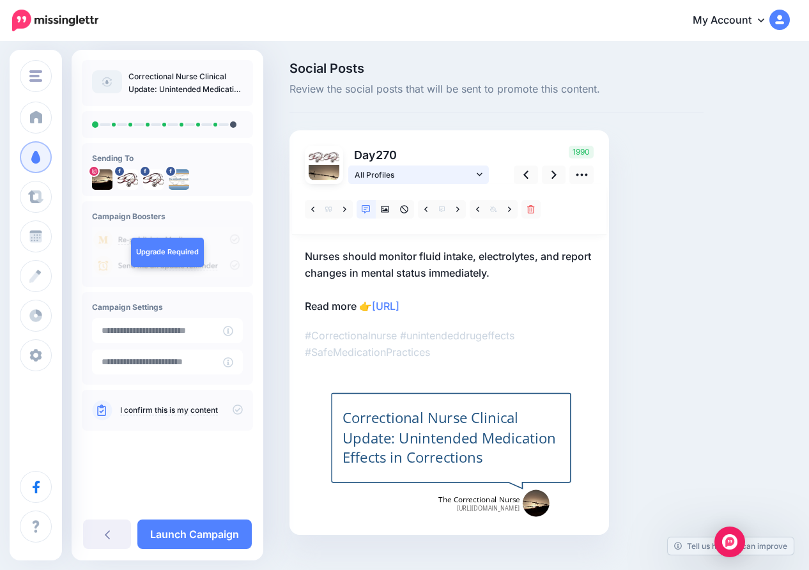
click at [434, 175] on span "All Profiles" at bounding box center [414, 174] width 119 height 13
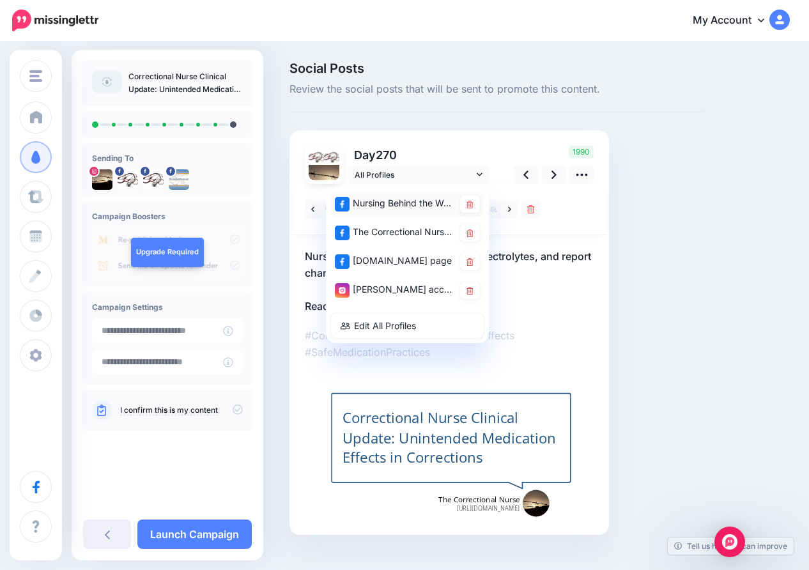
click at [420, 203] on div "Nursing Behind the Wall page" at bounding box center [394, 204] width 119 height 16
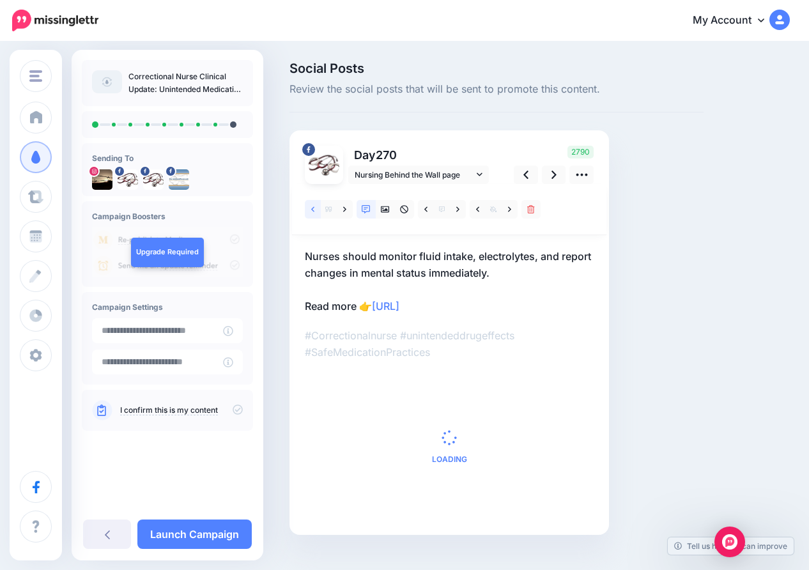
click at [311, 207] on link at bounding box center [313, 209] width 16 height 19
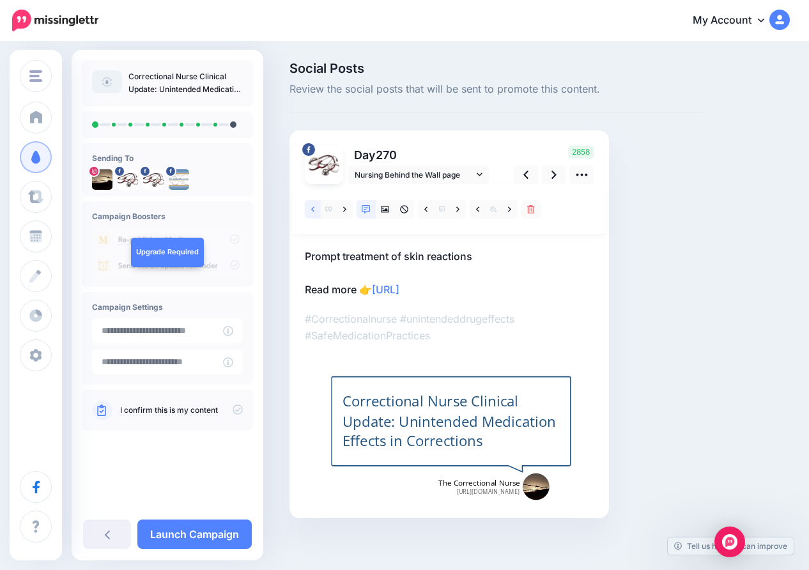
click at [311, 208] on icon at bounding box center [312, 209] width 3 height 9
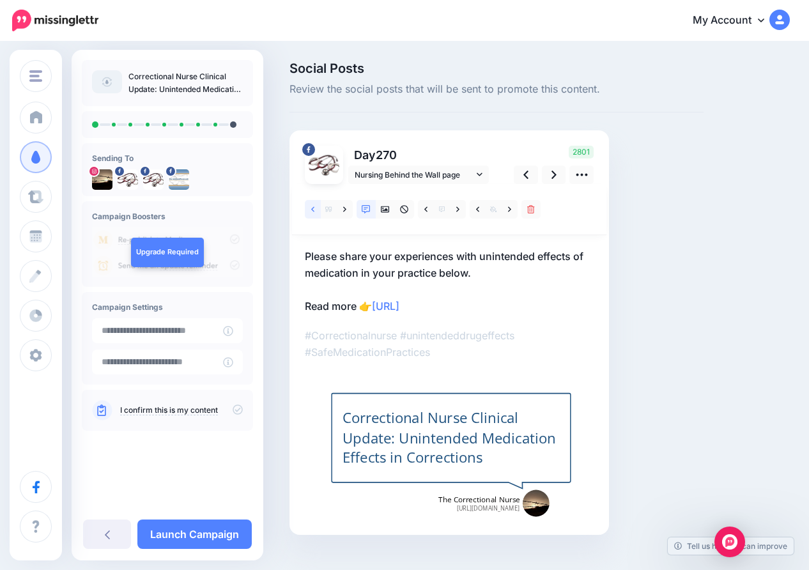
click at [311, 208] on icon at bounding box center [312, 209] width 3 height 9
click at [461, 173] on span "Nursing Behind the Wall page" at bounding box center [414, 174] width 119 height 13
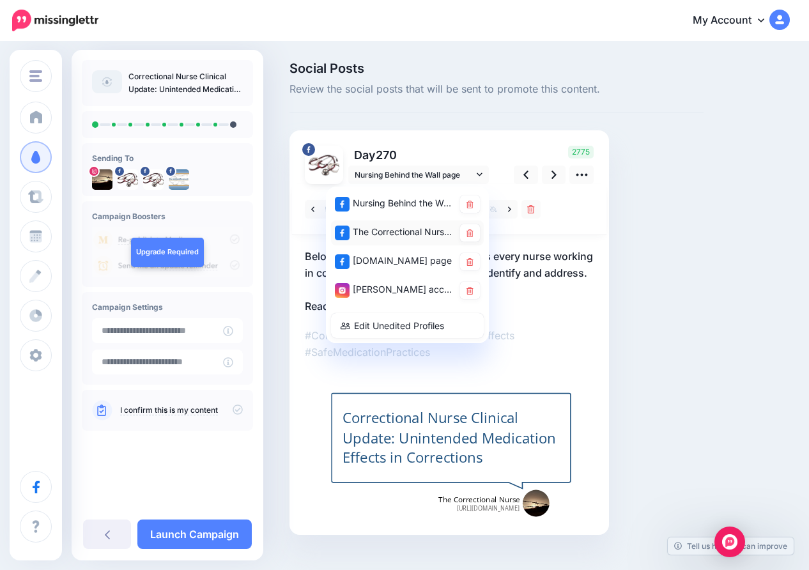
click at [439, 231] on div "The Correctional Nurse Educator page" at bounding box center [394, 232] width 119 height 16
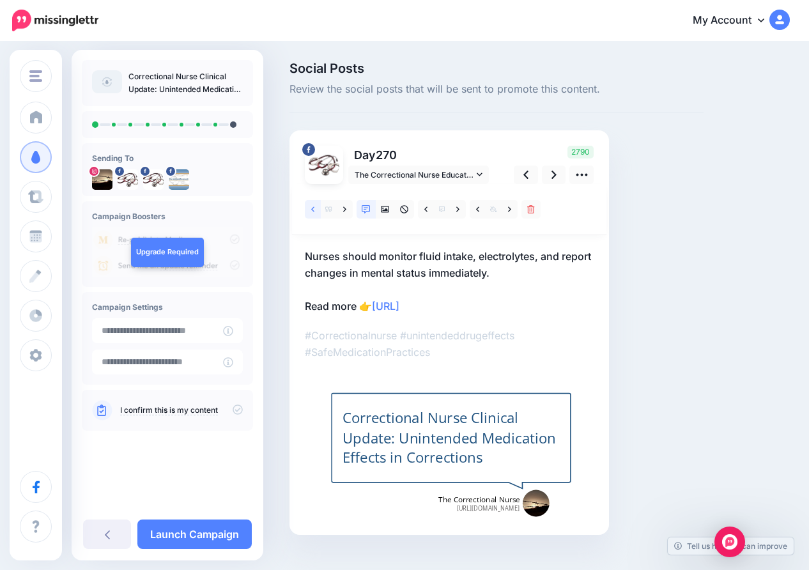
click at [313, 208] on icon at bounding box center [312, 209] width 3 height 9
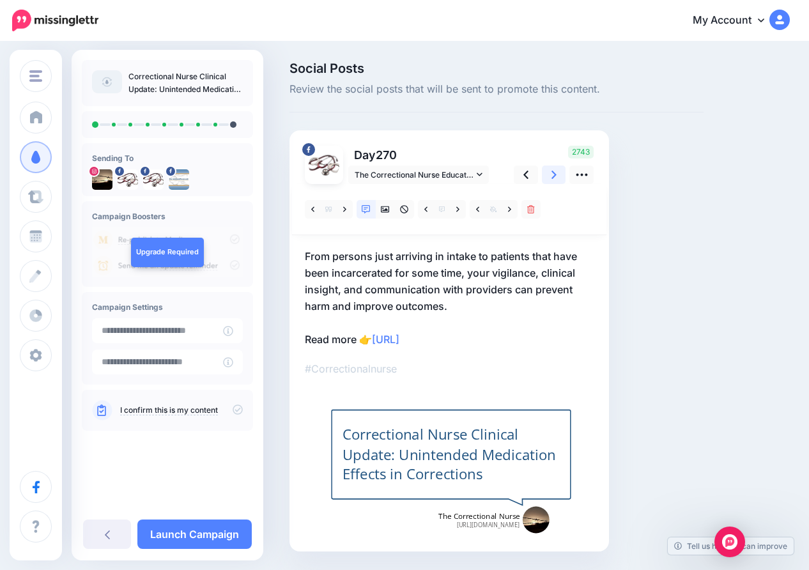
click at [556, 173] on icon at bounding box center [553, 174] width 5 height 13
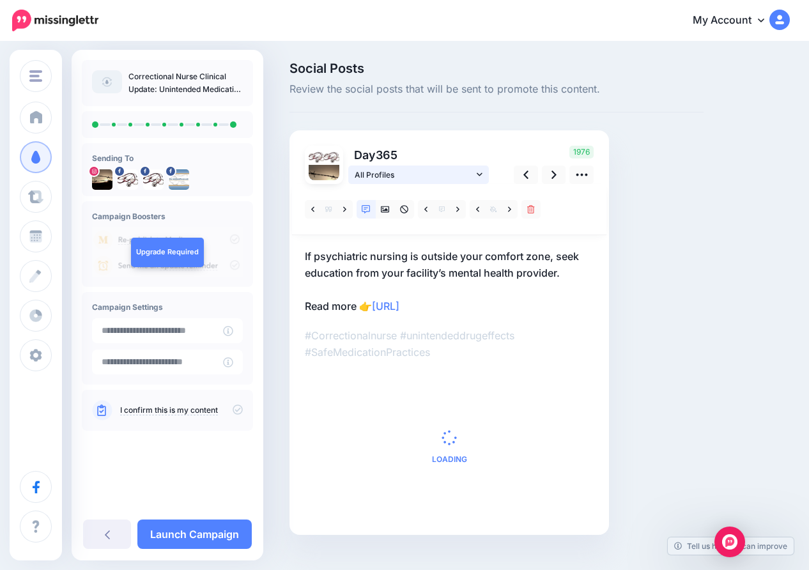
click at [450, 170] on span "All Profiles" at bounding box center [414, 174] width 119 height 13
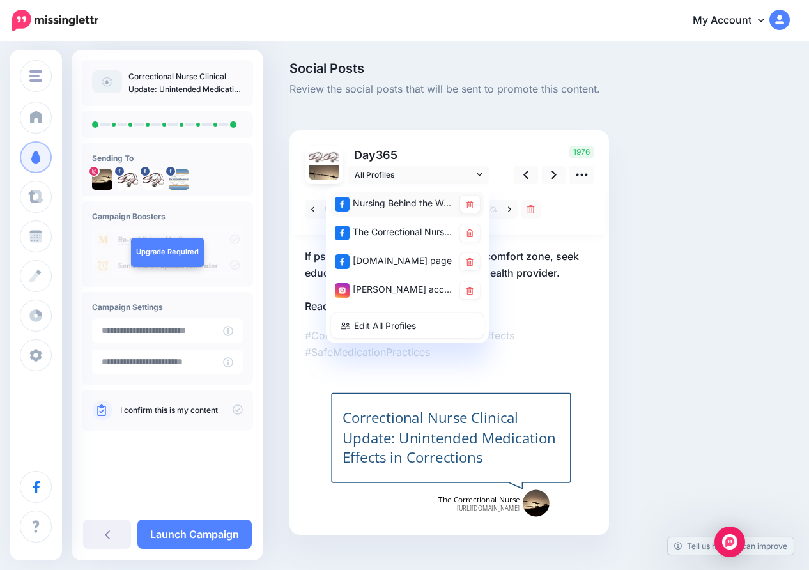
click at [406, 203] on div "Nursing Behind the Wall page" at bounding box center [394, 204] width 119 height 16
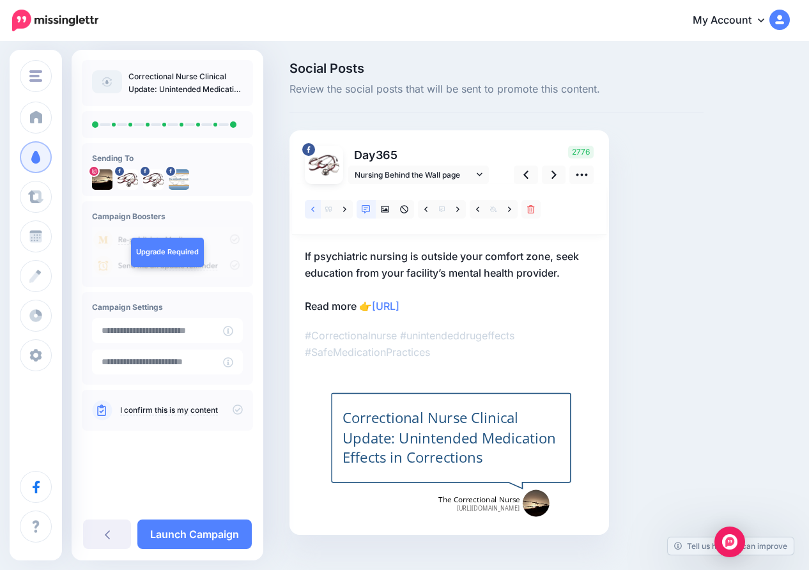
click at [310, 208] on link at bounding box center [313, 209] width 16 height 19
click at [479, 173] on icon at bounding box center [480, 174] width 6 height 9
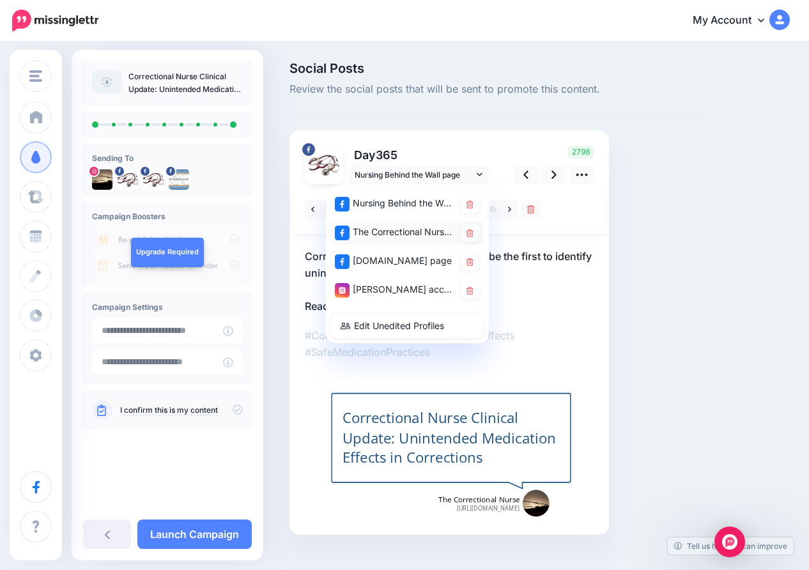
click at [424, 230] on div "The Correctional Nurse Educator page" at bounding box center [394, 232] width 119 height 16
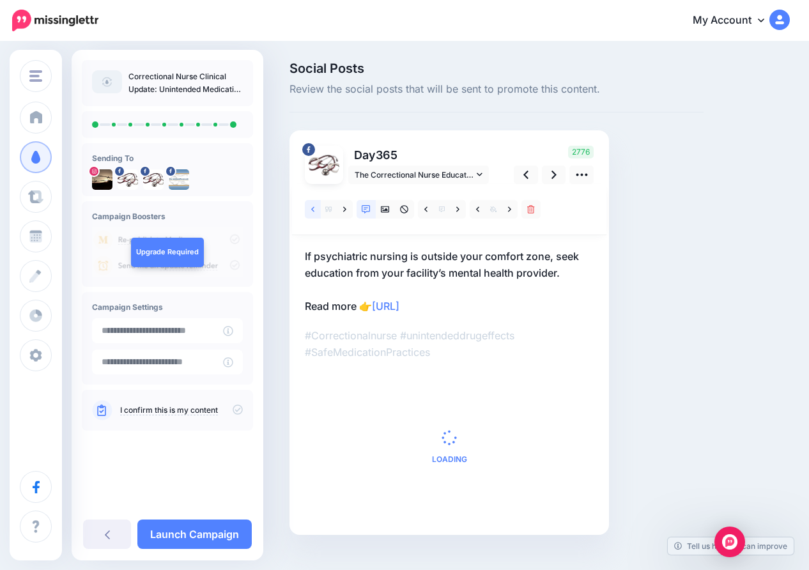
click at [314, 206] on icon at bounding box center [312, 209] width 3 height 9
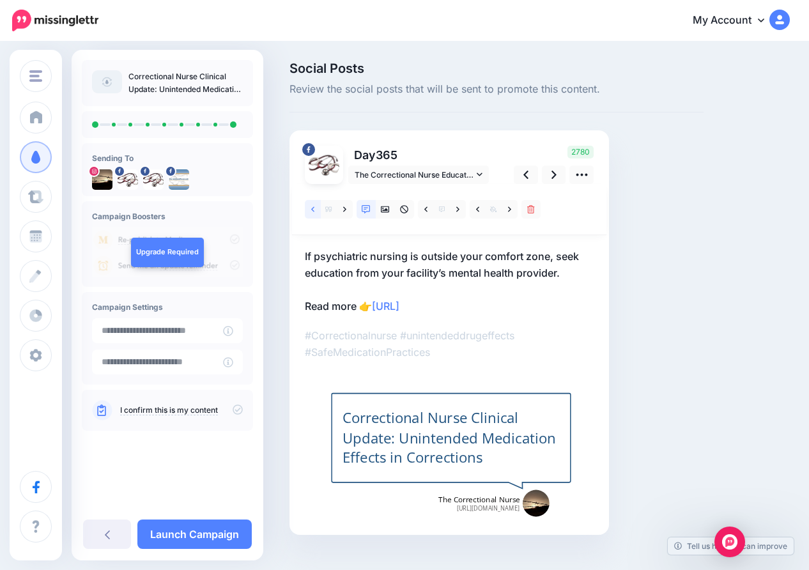
click at [314, 206] on icon at bounding box center [312, 209] width 3 height 9
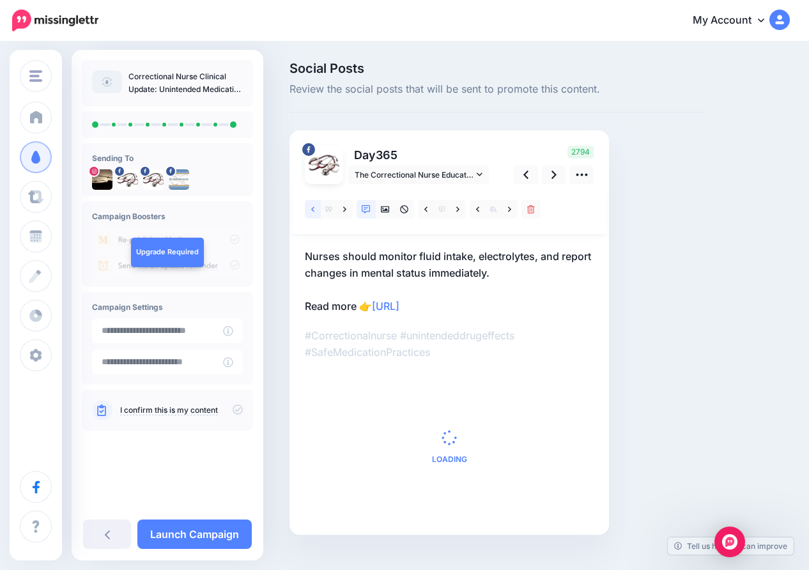
click at [314, 206] on icon at bounding box center [312, 209] width 3 height 9
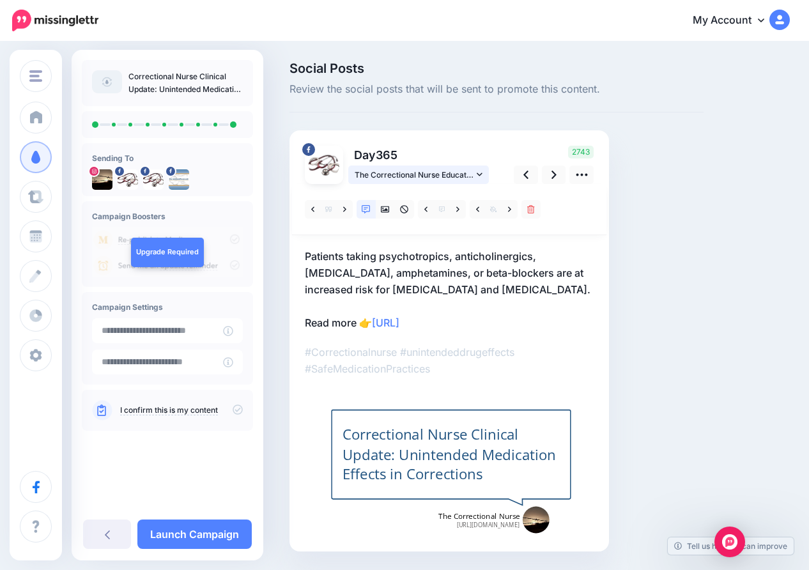
click at [468, 176] on span "The Correctional Nurse Educator page" at bounding box center [414, 174] width 119 height 13
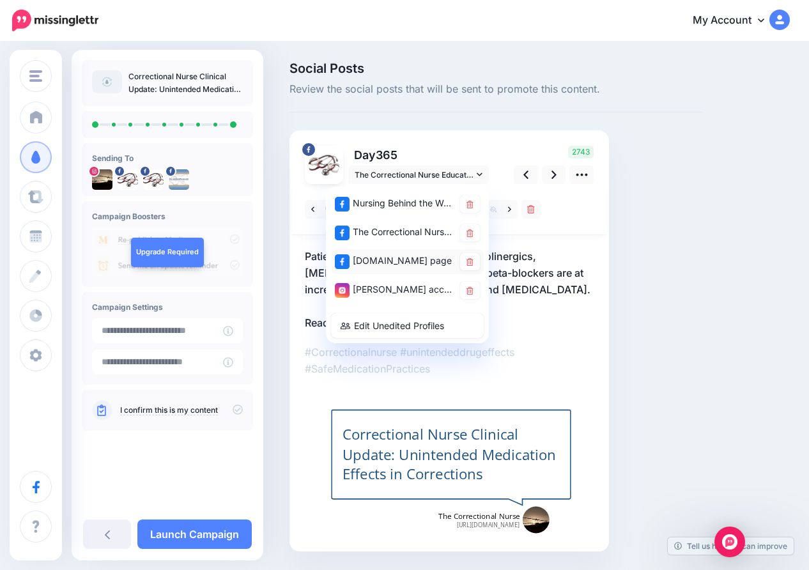
click at [418, 259] on div "CorrectionalNurse.net page" at bounding box center [394, 261] width 119 height 16
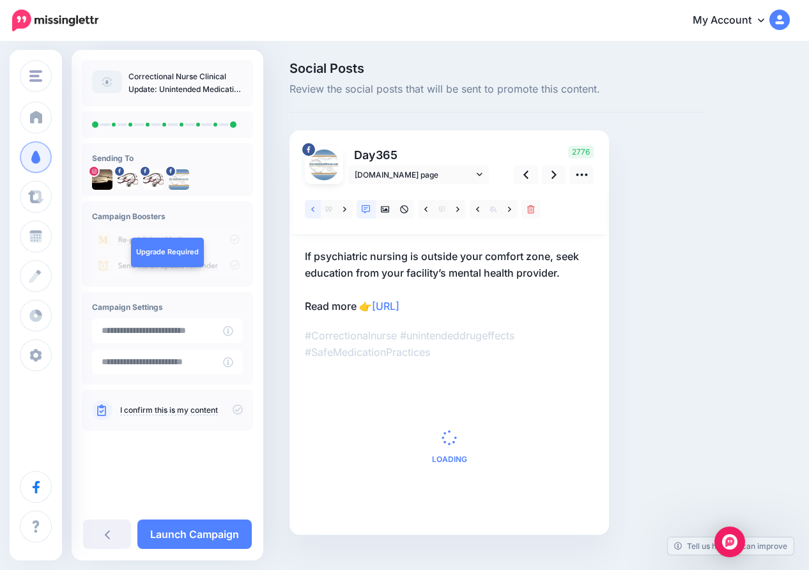
click at [310, 210] on link at bounding box center [313, 209] width 16 height 19
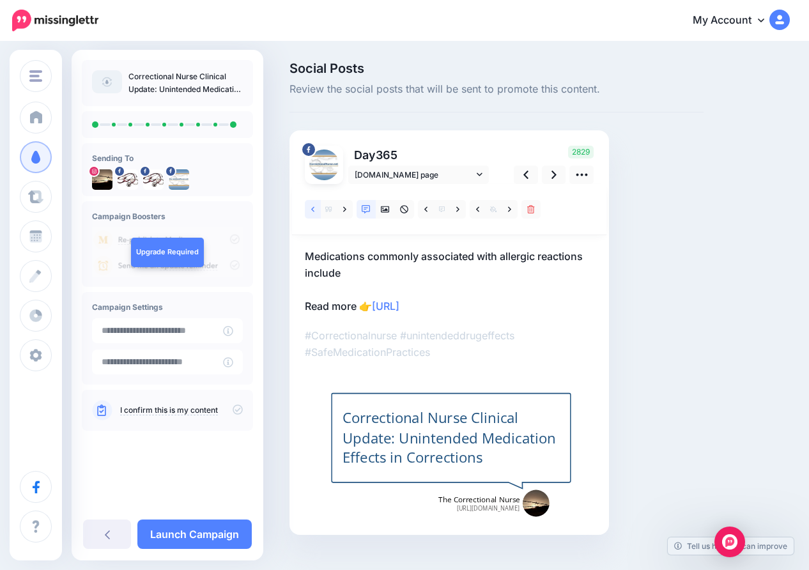
click at [310, 210] on link at bounding box center [313, 209] width 16 height 19
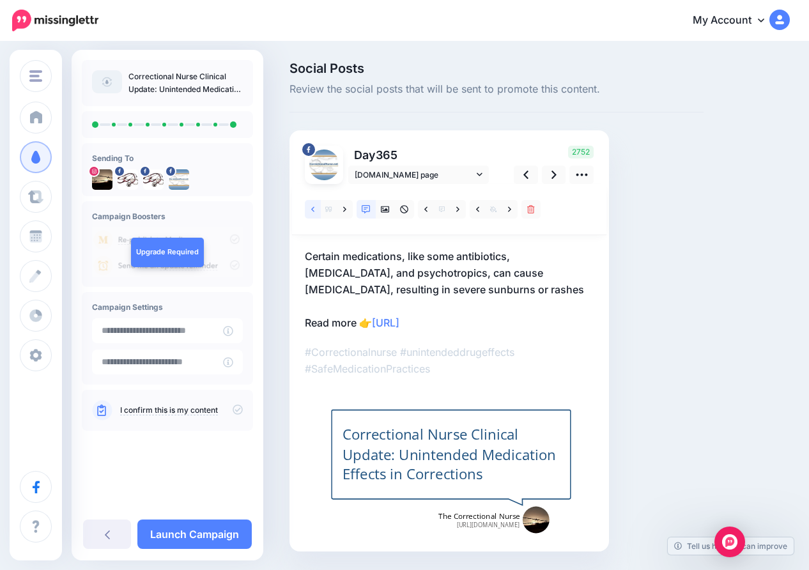
click at [310, 210] on link at bounding box center [313, 209] width 16 height 19
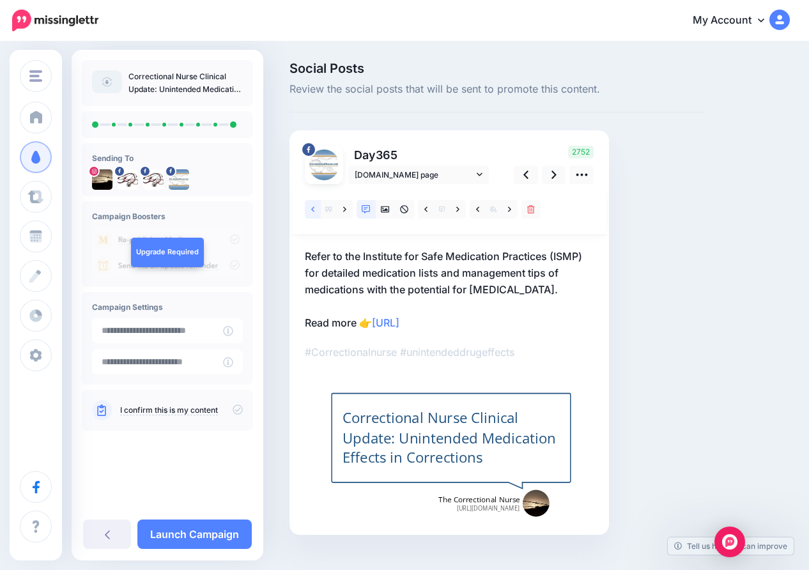
click at [314, 206] on icon at bounding box center [312, 209] width 3 height 9
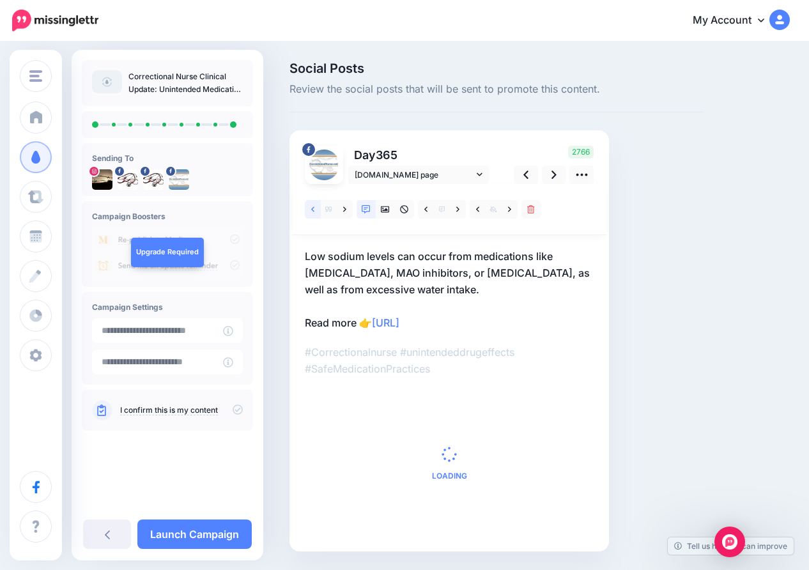
click at [314, 206] on icon at bounding box center [312, 209] width 3 height 9
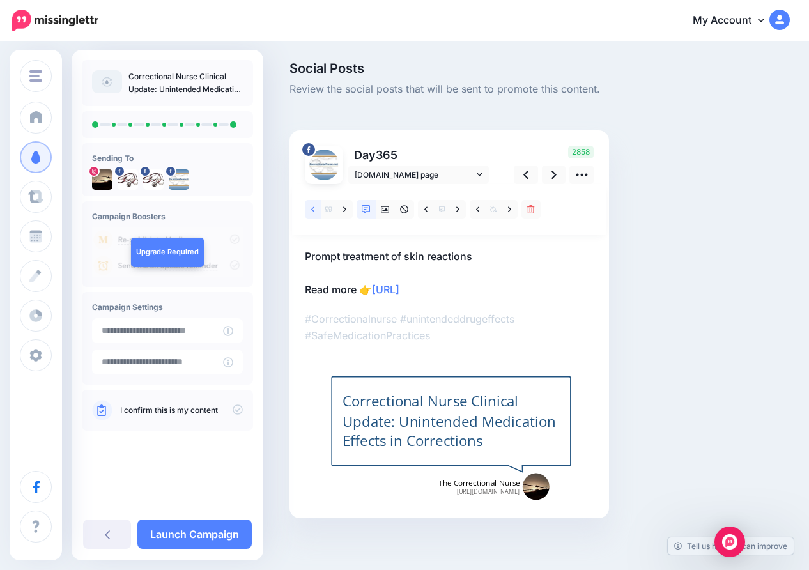
click at [314, 206] on icon at bounding box center [312, 209] width 3 height 9
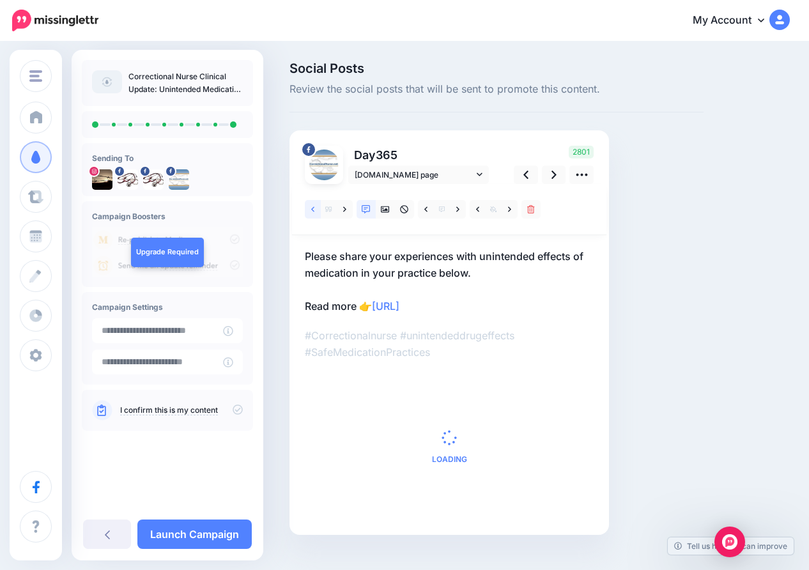
click at [313, 208] on icon at bounding box center [312, 208] width 3 height 5
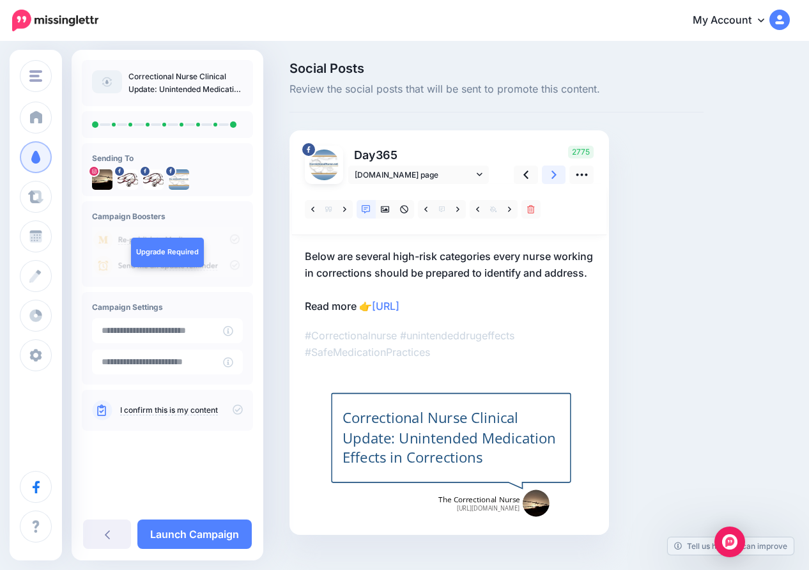
click at [555, 173] on icon at bounding box center [553, 175] width 5 height 8
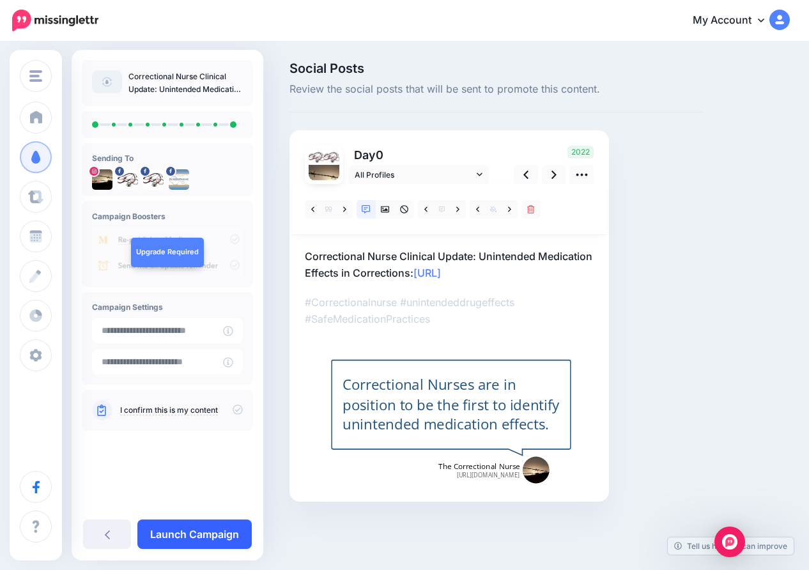
click at [171, 531] on link "Launch Campaign" at bounding box center [194, 533] width 114 height 29
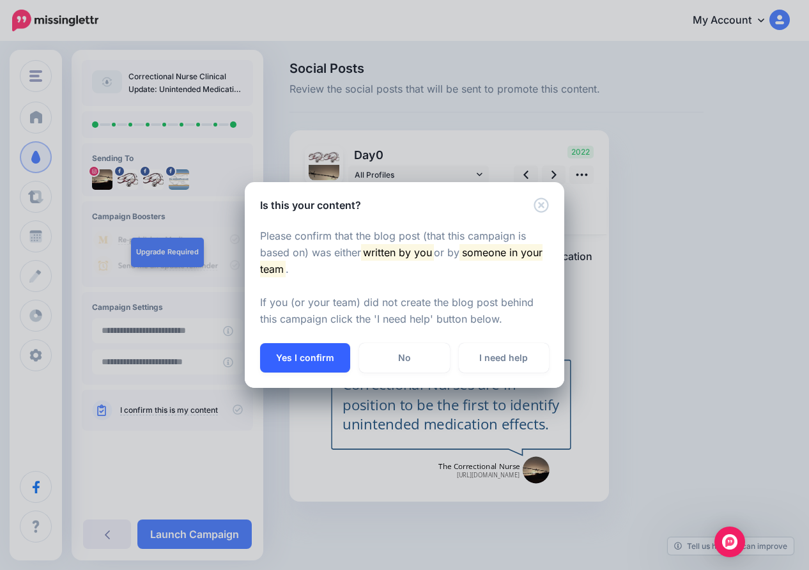
click at [313, 349] on button "Yes I confirm" at bounding box center [305, 357] width 90 height 29
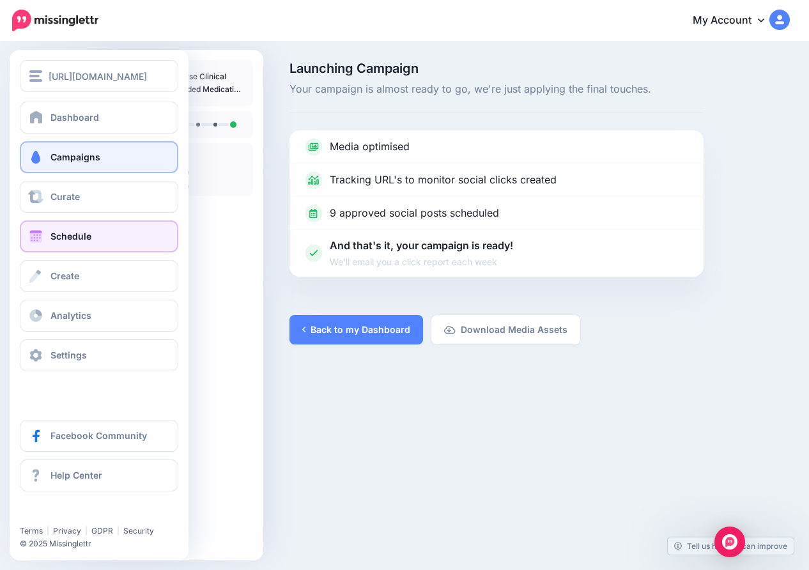
click at [67, 233] on span "Schedule" at bounding box center [70, 236] width 41 height 11
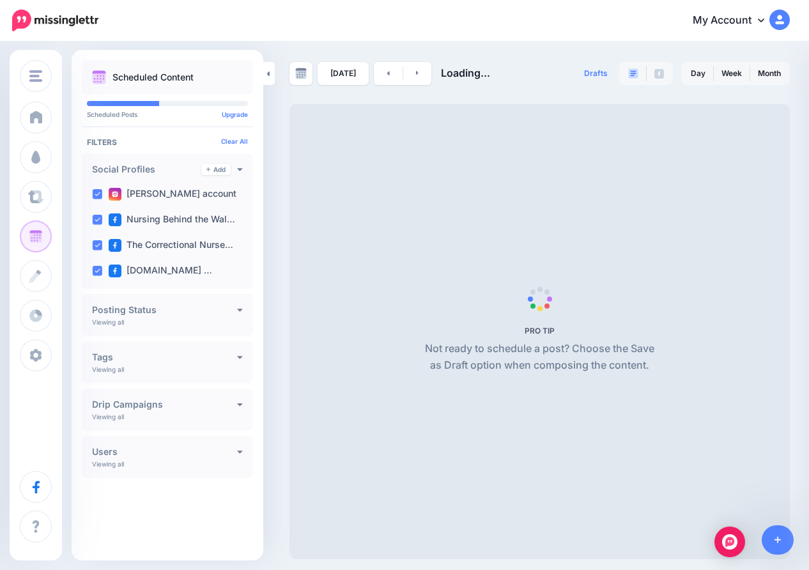
click at [755, 19] on link "My Account" at bounding box center [735, 20] width 110 height 31
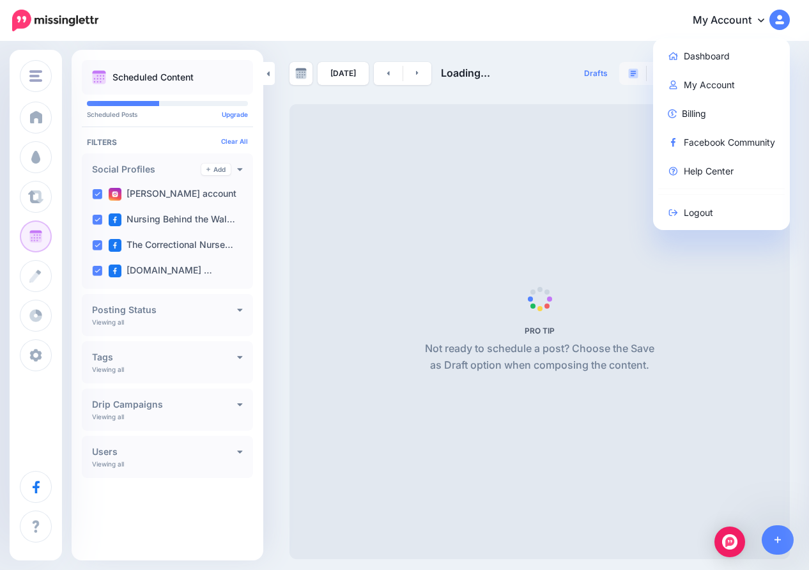
click at [755, 19] on link "My Account" at bounding box center [735, 20] width 110 height 31
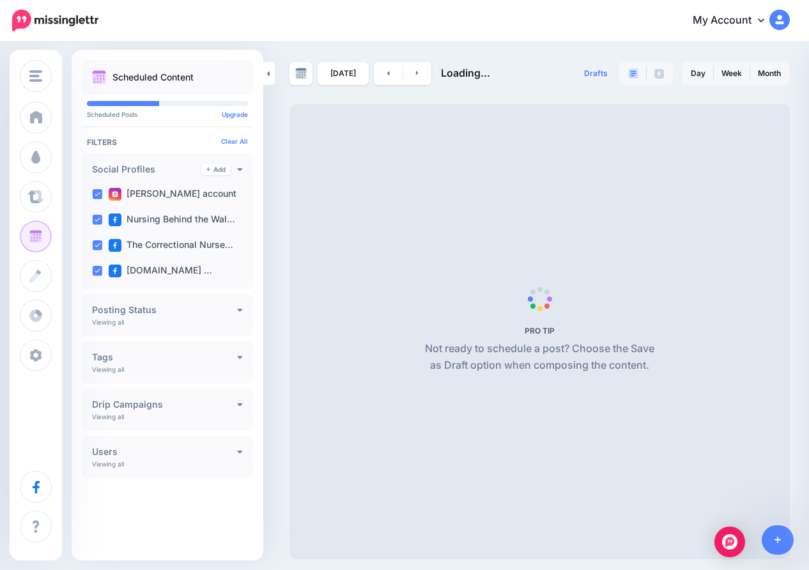
click at [574, 179] on span "PRO TIP Not ready to schedule a post? Choose the Save as Draft option when comp…" at bounding box center [539, 331] width 500 height 455
click at [452, 70] on span "Loading..." at bounding box center [465, 72] width 49 height 13
click at [302, 74] on img at bounding box center [301, 74] width 12 height 12
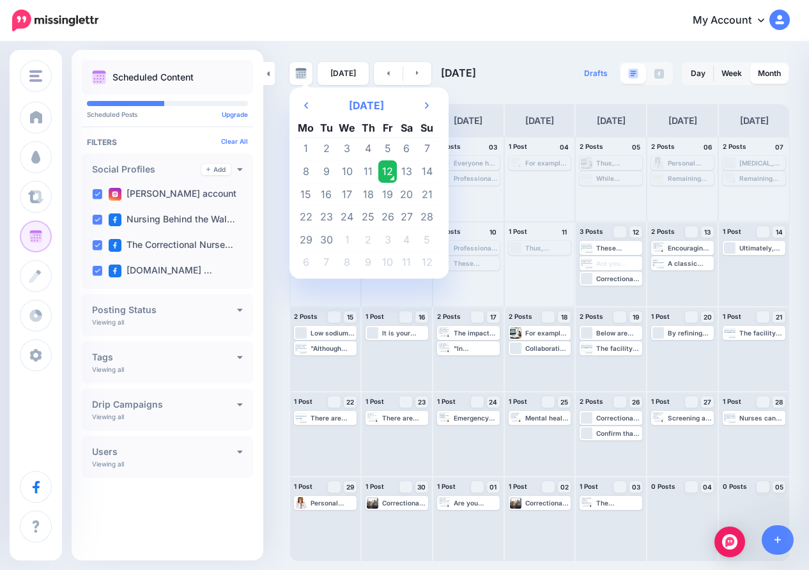
click at [347, 47] on div "Previous Month September 2025 Next Month Mo Tu We Th Fr Sa Su 1 2 3 4 5 6 7 8 9…" at bounding box center [404, 302] width 809 height 519
click at [299, 72] on img at bounding box center [301, 74] width 12 height 12
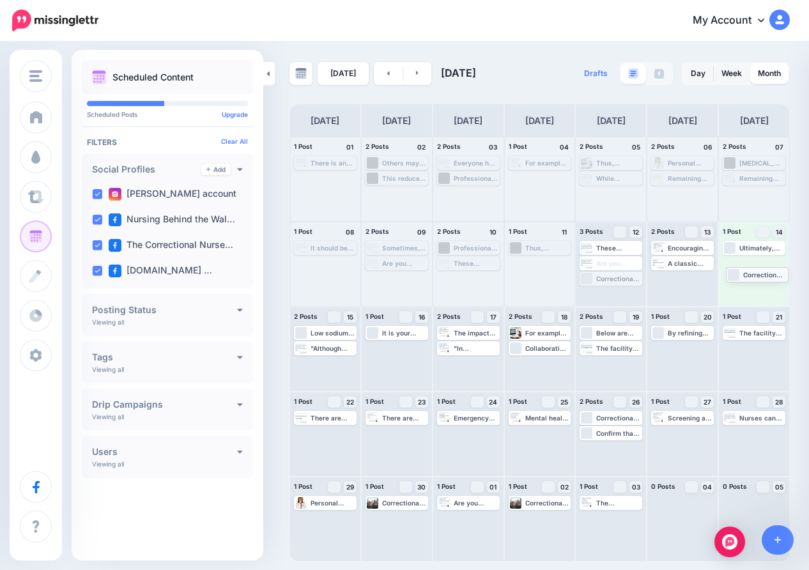
drag, startPoint x: 600, startPoint y: 277, endPoint x: 746, endPoint y: 273, distance: 146.4
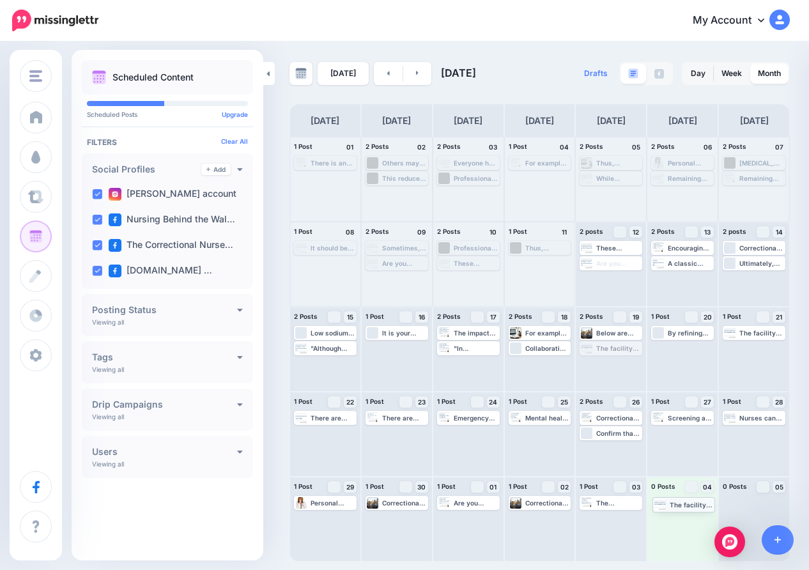
drag, startPoint x: 611, startPoint y: 345, endPoint x: 682, endPoint y: 501, distance: 171.5
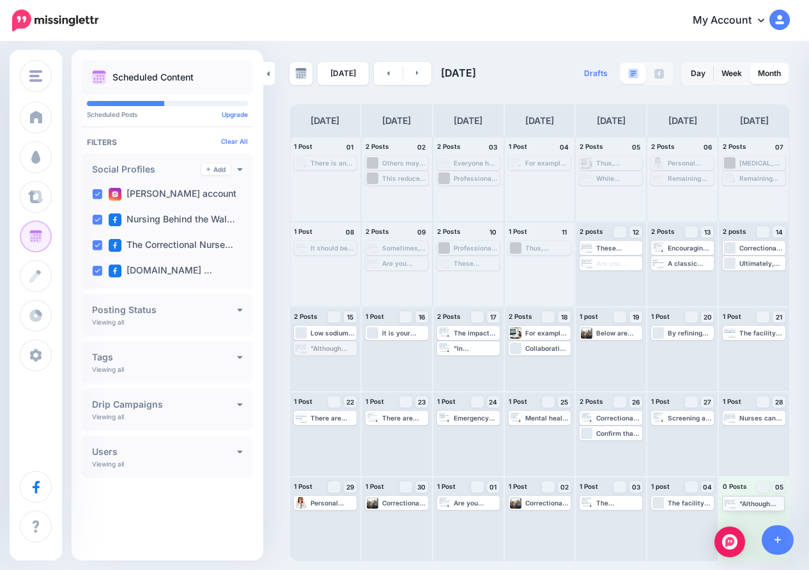
drag, startPoint x: 335, startPoint y: 349, endPoint x: 763, endPoint y: 504, distance: 455.4
drag, startPoint x: 614, startPoint y: 259, endPoint x: 542, endPoint y: 264, distance: 72.4
click at [542, 264] on div "1 Post 01 There is an ever increasing need for health literacy among our patien…" at bounding box center [539, 349] width 500 height 425
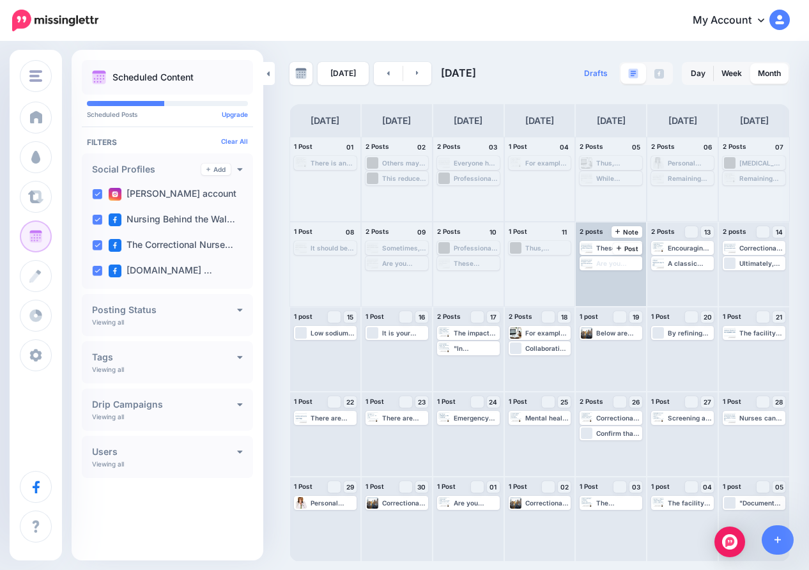
click at [613, 284] on div "These sessions clarify facts, reduce misinformation, and allow staff to share f…" at bounding box center [611, 264] width 70 height 84
click at [266, 72] on icon at bounding box center [267, 74] width 3 height 8
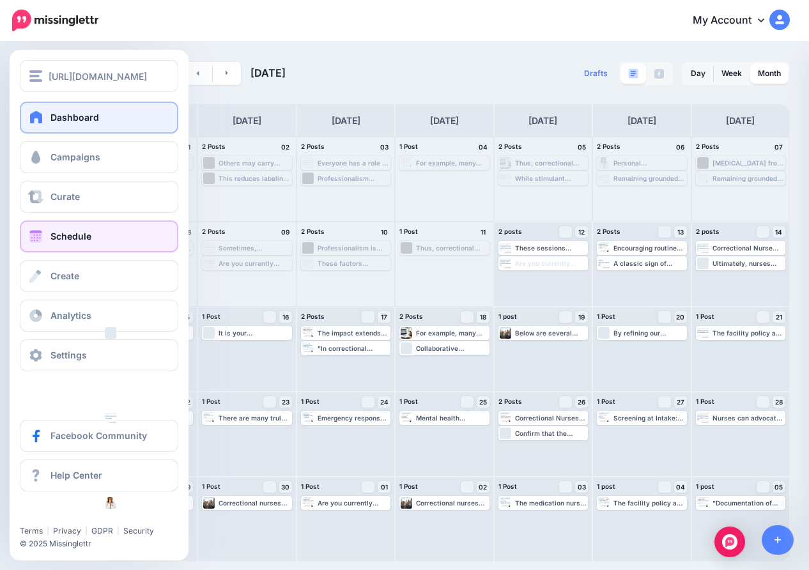
click at [75, 116] on span "Dashboard" at bounding box center [74, 117] width 49 height 11
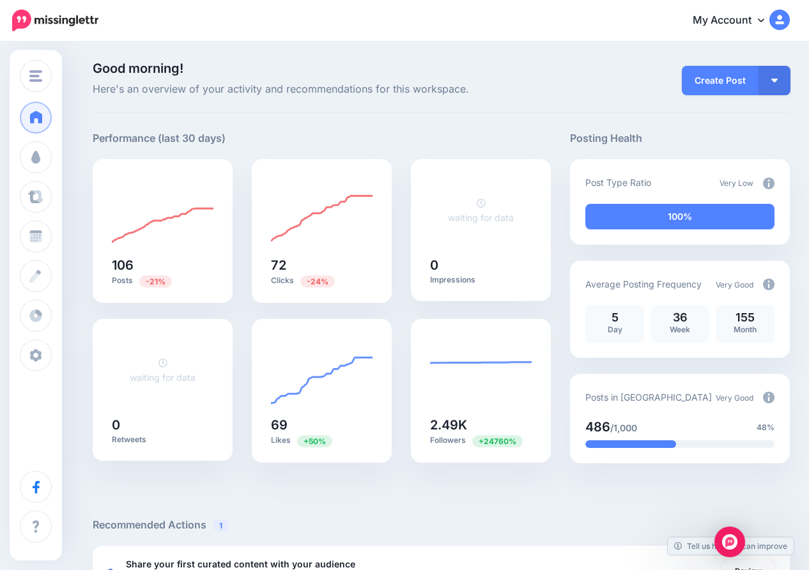
click at [768, 183] on img at bounding box center [769, 184] width 12 height 12
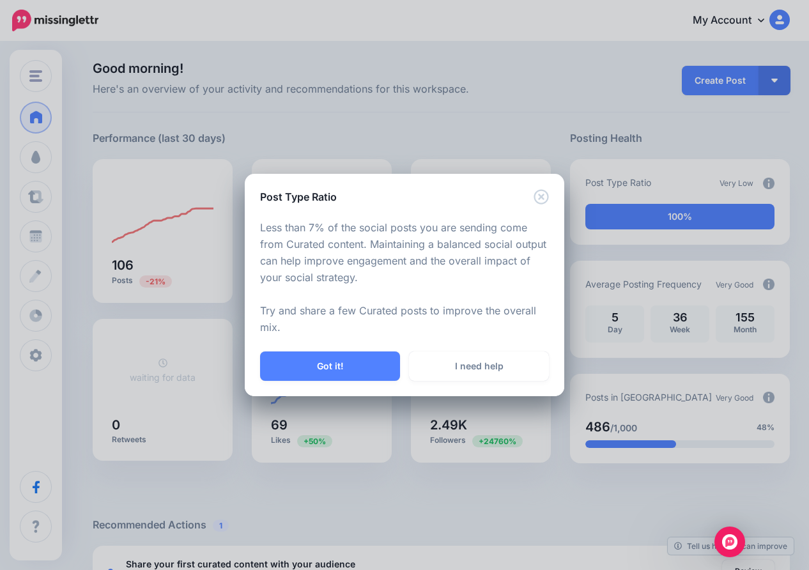
click at [542, 196] on icon "Close" at bounding box center [541, 196] width 15 height 15
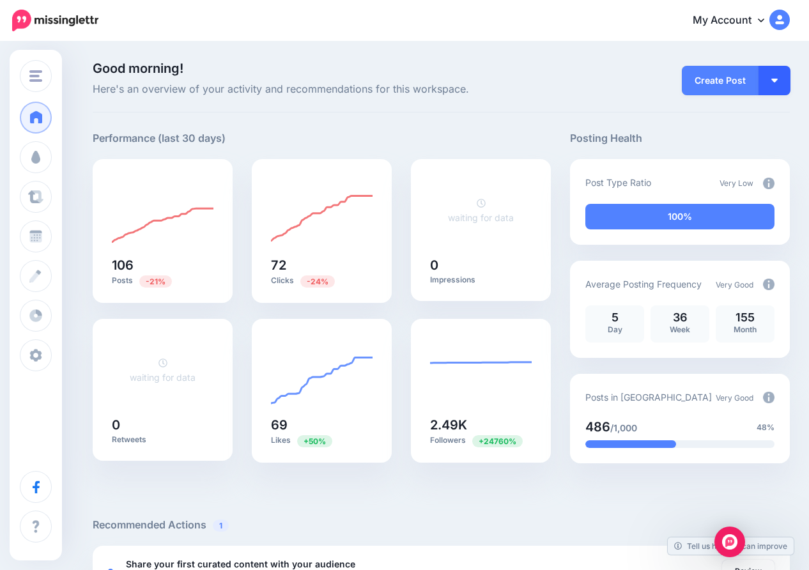
click at [773, 79] on img "button" at bounding box center [774, 81] width 6 height 4
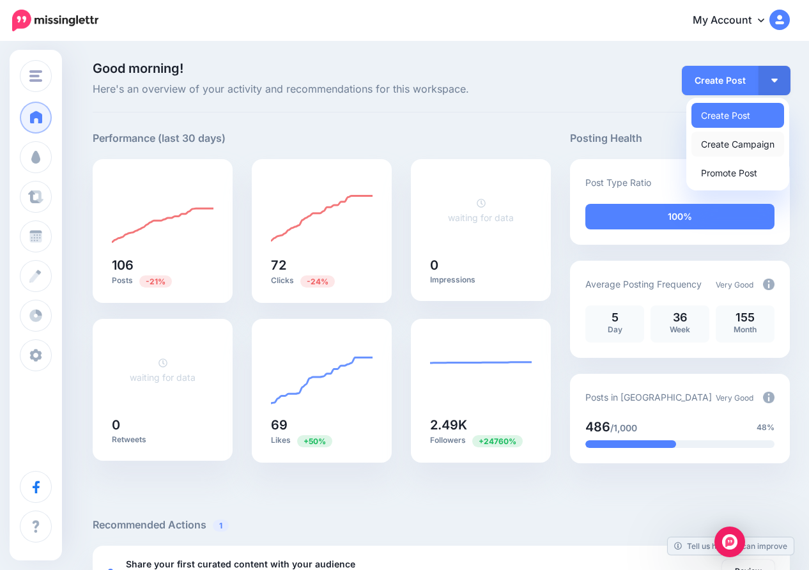
click at [734, 142] on link "Create Campaign" at bounding box center [737, 144] width 93 height 25
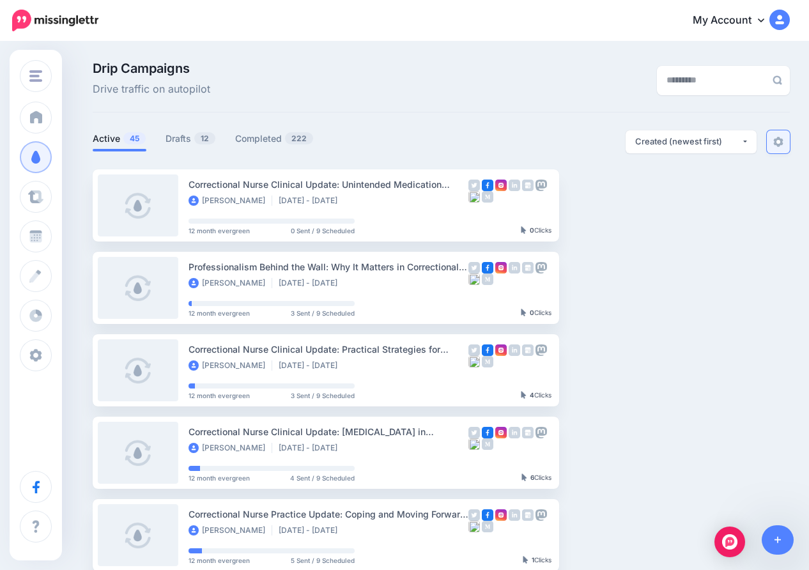
click at [781, 139] on img at bounding box center [778, 142] width 10 height 10
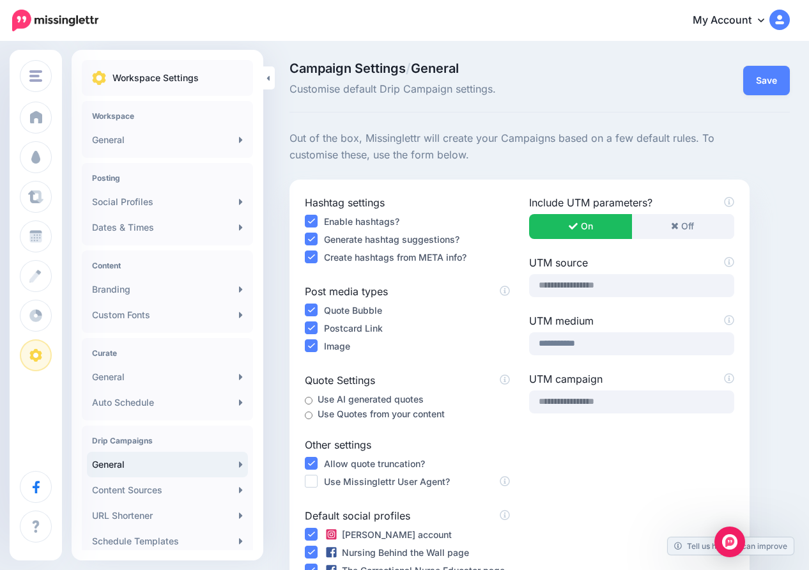
drag, startPoint x: 224, startPoint y: 20, endPoint x: 254, endPoint y: 20, distance: 30.7
click at [254, 20] on div "My Account Dashboard My Account Billing Facebook Community Help Center Logout" at bounding box center [451, 20] width 675 height 31
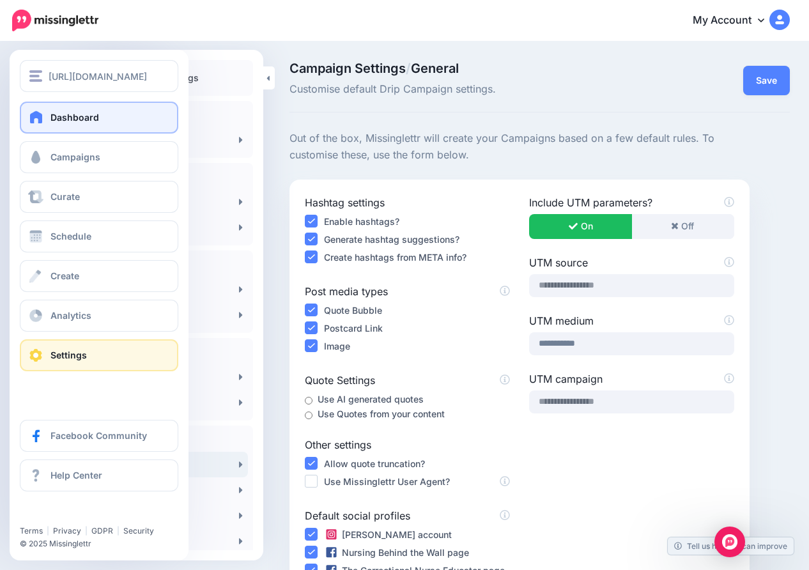
click at [67, 114] on span "Dashboard" at bounding box center [74, 117] width 49 height 11
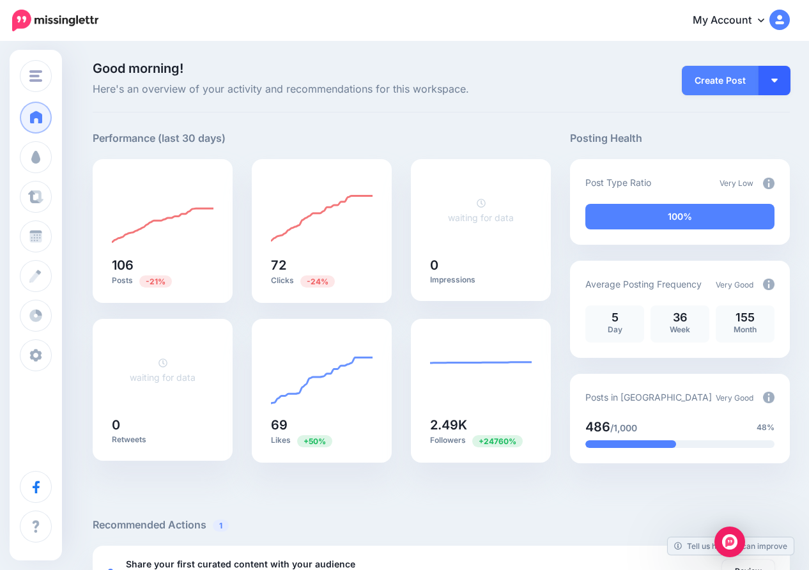
click at [776, 79] on img "button" at bounding box center [774, 81] width 6 height 4
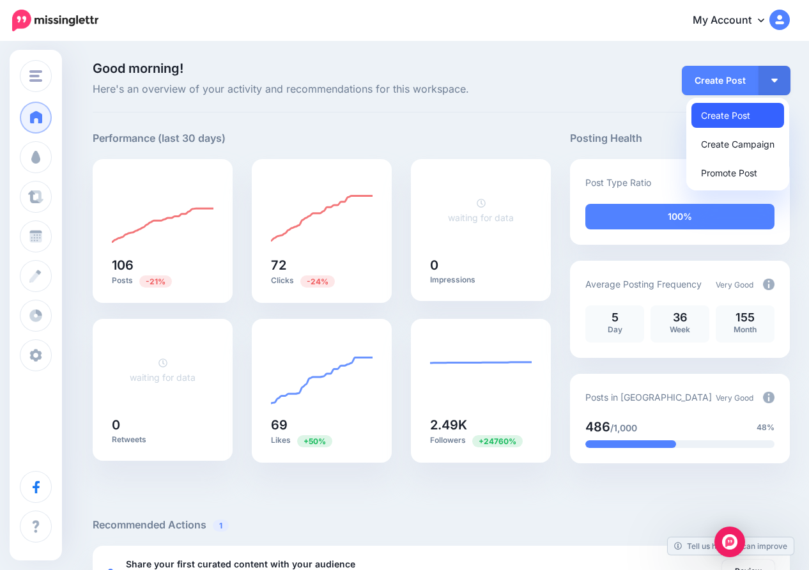
click at [730, 112] on link "Create Post" at bounding box center [737, 115] width 93 height 25
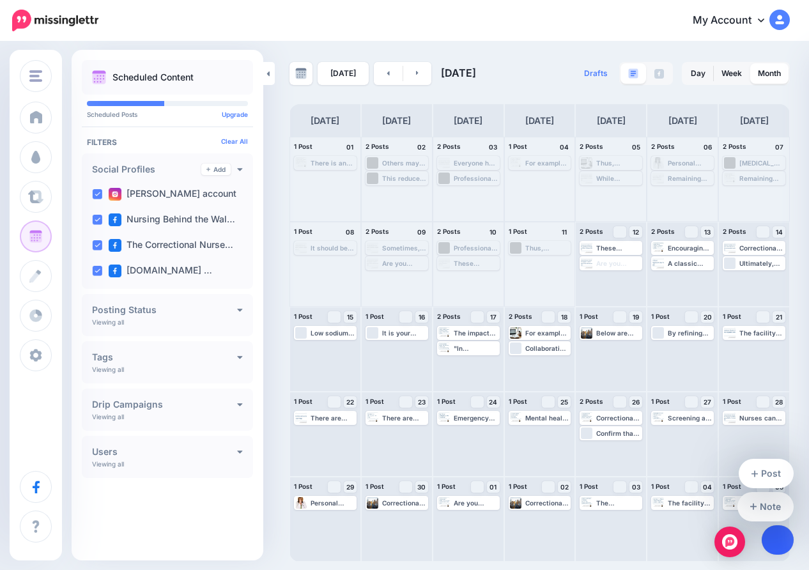
click at [776, 537] on icon at bounding box center [777, 539] width 7 height 9
click at [776, 534] on link at bounding box center [778, 539] width 33 height 29
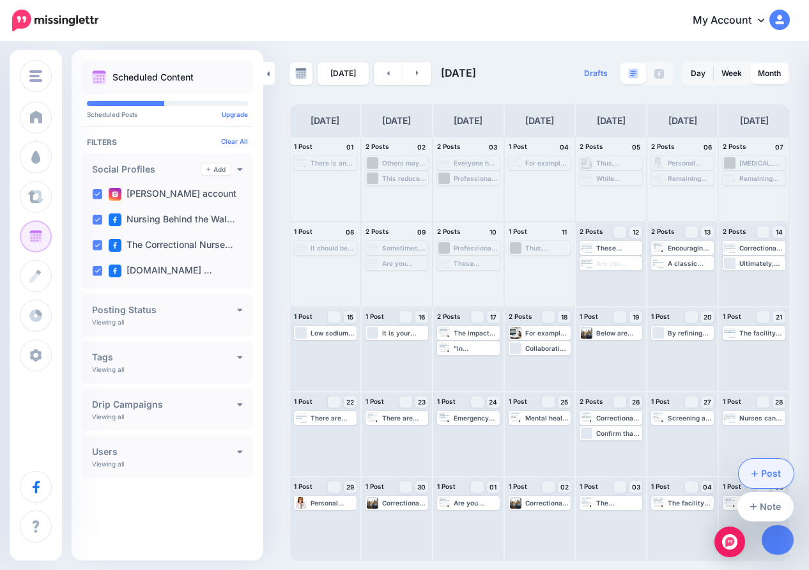
click at [769, 470] on link "Post" at bounding box center [767, 473] width 56 height 29
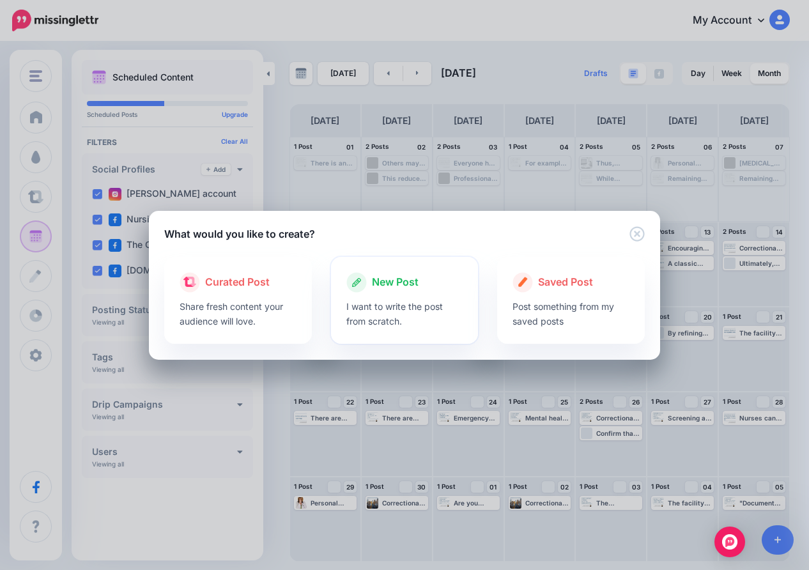
click at [394, 282] on span "New Post" at bounding box center [395, 282] width 47 height 17
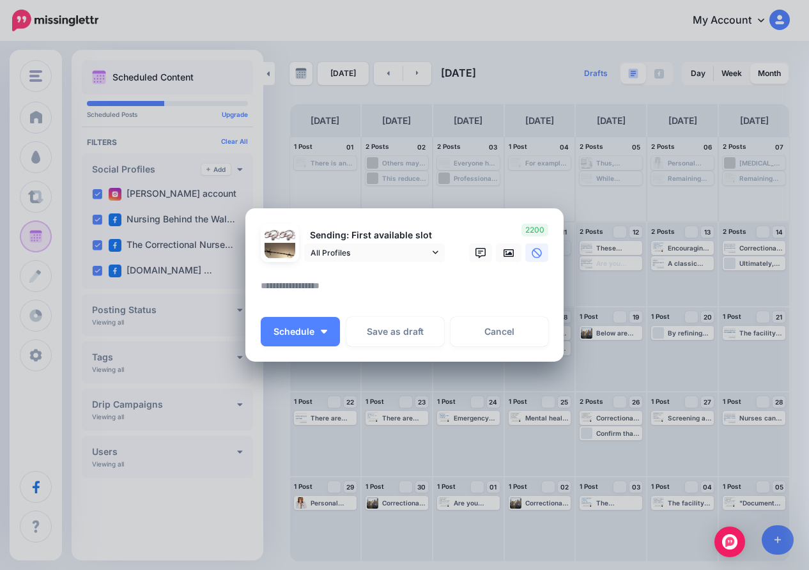
click at [291, 284] on textarea at bounding box center [408, 290] width 294 height 25
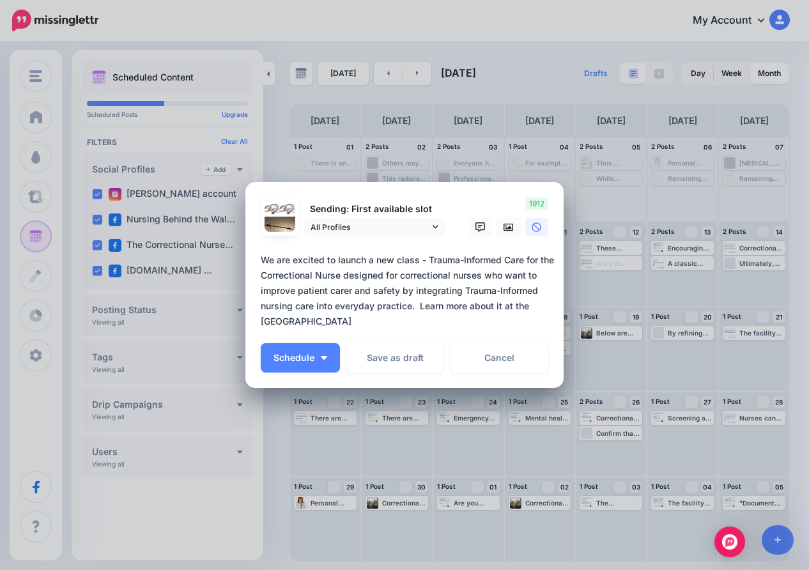
drag, startPoint x: 515, startPoint y: 305, endPoint x: 431, endPoint y: 323, distance: 86.4
click at [431, 323] on textarea "**********" at bounding box center [408, 290] width 294 height 77
drag, startPoint x: 487, startPoint y: 192, endPoint x: 483, endPoint y: 140, distance: 51.9
click at [483, 140] on div "Create Post Loading Sending: First available slot" at bounding box center [404, 285] width 809 height 570
click at [446, 307] on textarea "**********" at bounding box center [408, 290] width 294 height 77
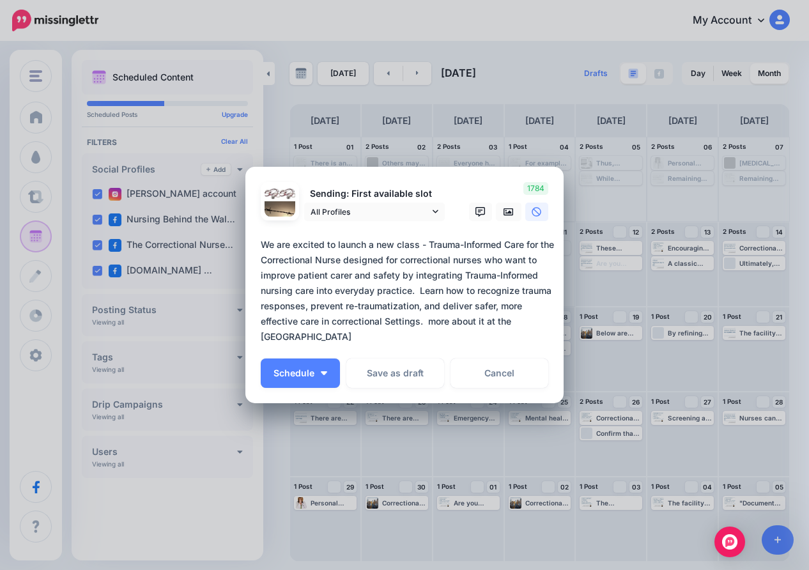
click at [357, 260] on textarea "**********" at bounding box center [408, 290] width 294 height 107
click at [362, 275] on textarea "**********" at bounding box center [408, 290] width 294 height 107
click at [428, 323] on textarea "**********" at bounding box center [408, 290] width 294 height 107
click at [382, 337] on textarea "**********" at bounding box center [408, 290] width 294 height 107
type textarea "**********"
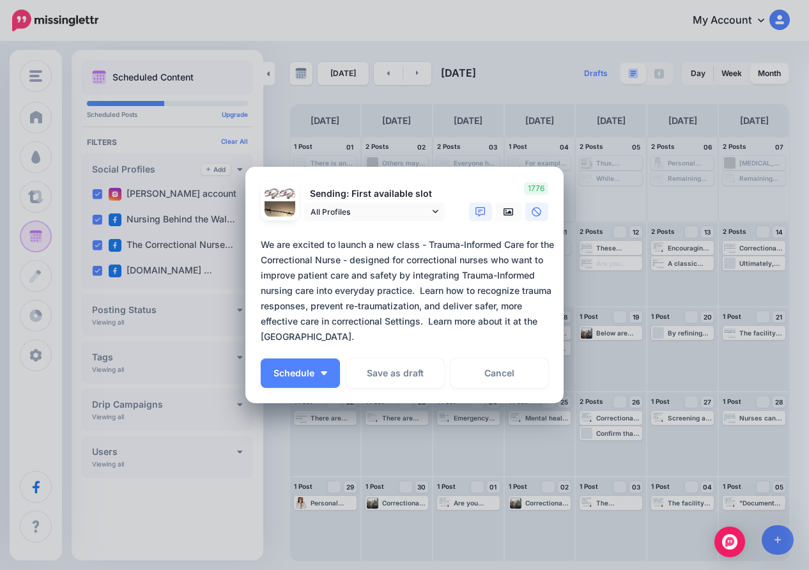
click at [481, 211] on icon at bounding box center [480, 212] width 10 height 10
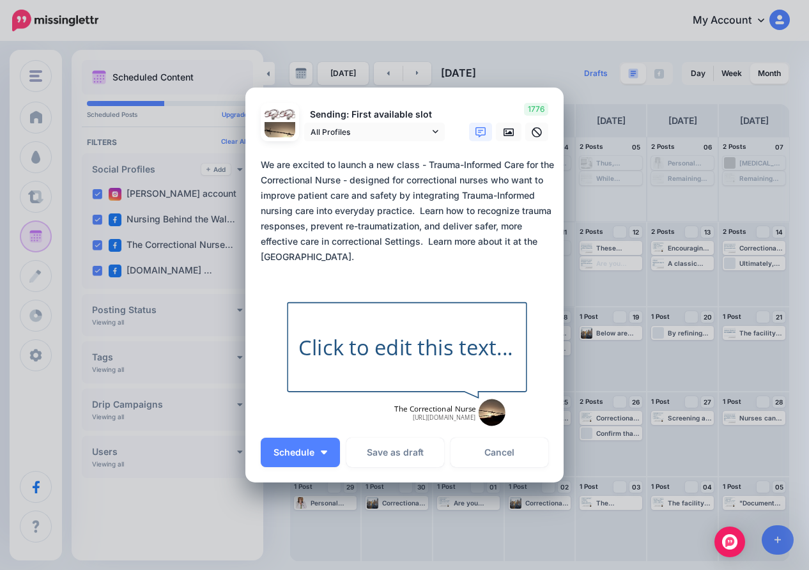
click at [419, 344] on div "Click to edit this text..." at bounding box center [406, 347] width 217 height 29
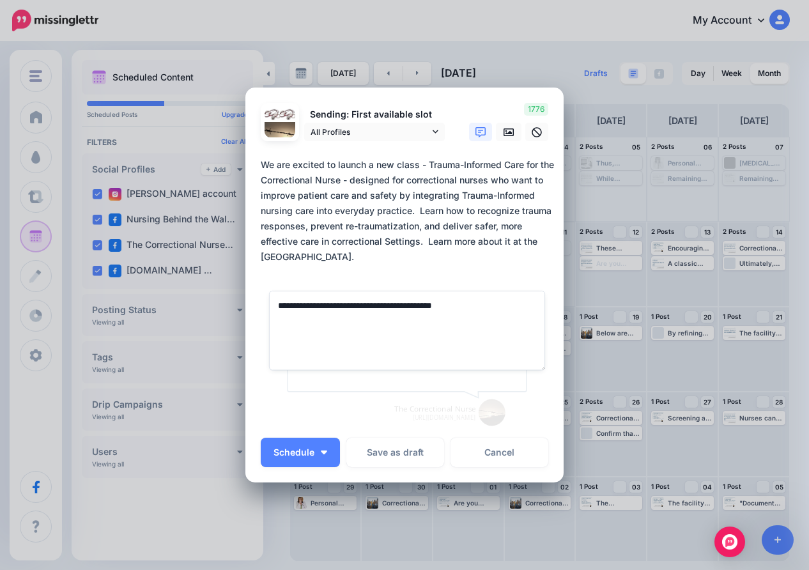
drag, startPoint x: 277, startPoint y: 305, endPoint x: 339, endPoint y: 300, distance: 61.6
click at [339, 301] on textarea "**********" at bounding box center [407, 330] width 276 height 79
click at [422, 305] on textarea "**********" at bounding box center [407, 330] width 276 height 79
type textarea "**********"
click at [411, 381] on div "**********" at bounding box center [407, 355] width 293 height 146
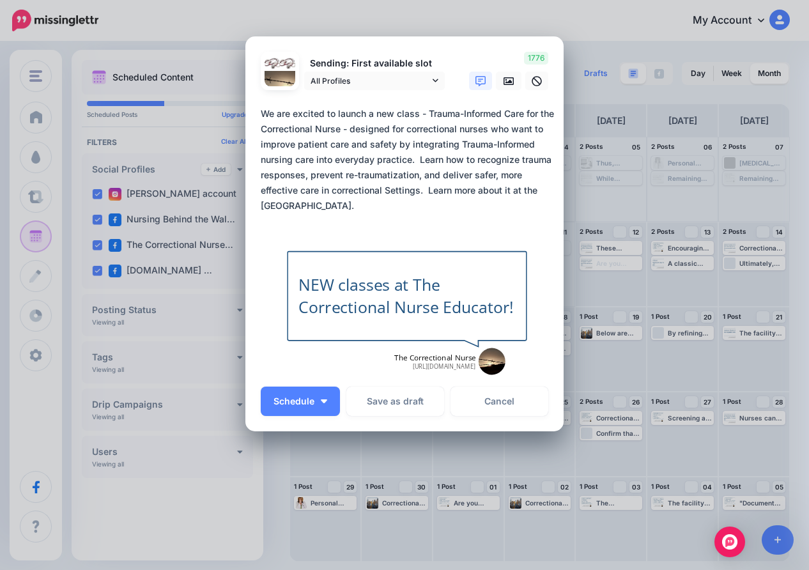
scroll to position [51, 0]
click at [321, 397] on button "Schedule" at bounding box center [300, 401] width 79 height 29
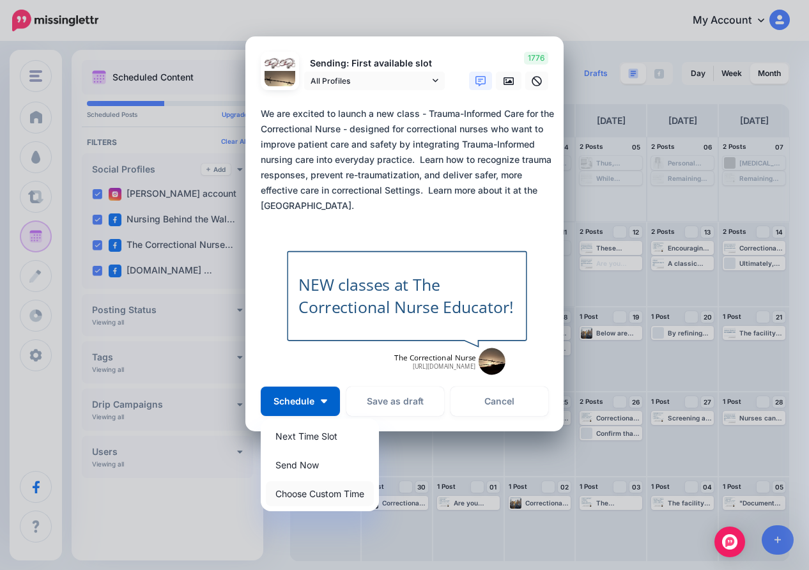
click at [329, 492] on link "Choose Custom Time" at bounding box center [320, 493] width 108 height 25
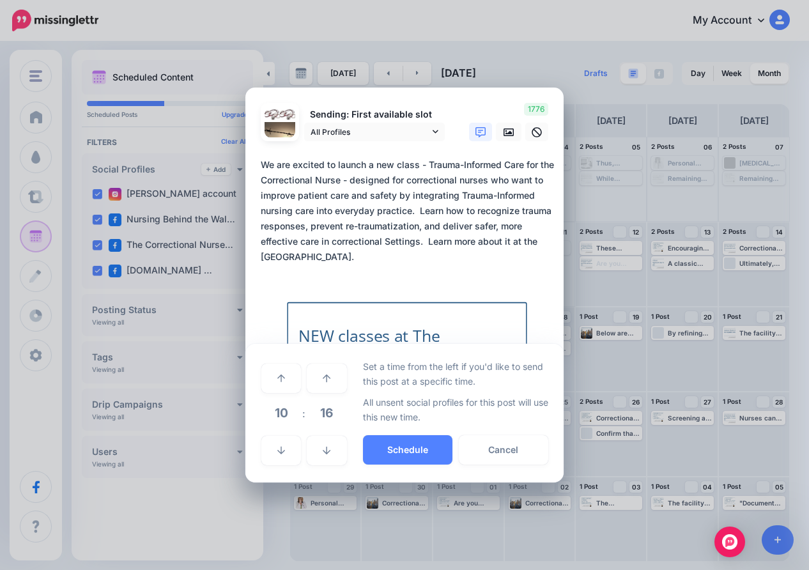
scroll to position [0, 0]
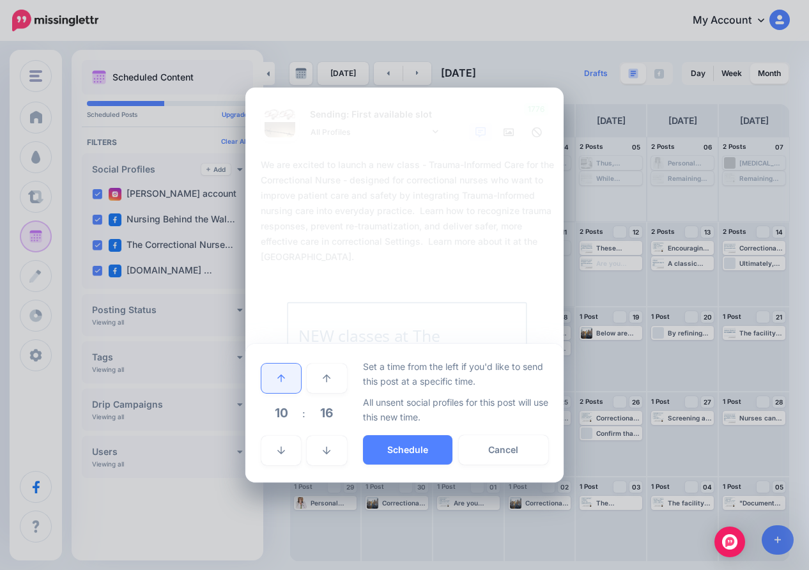
click at [284, 376] on icon at bounding box center [281, 378] width 8 height 9
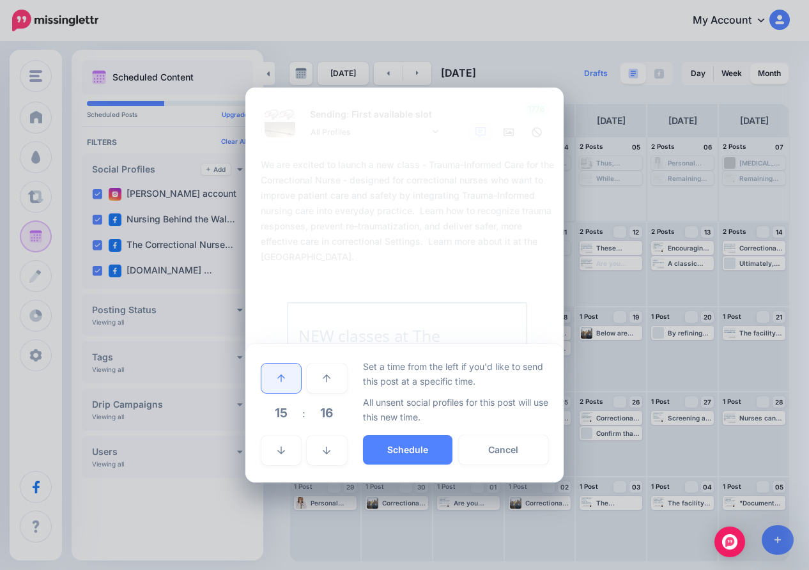
click at [284, 376] on icon at bounding box center [281, 378] width 8 height 9
click at [328, 380] on icon at bounding box center [327, 378] width 8 height 9
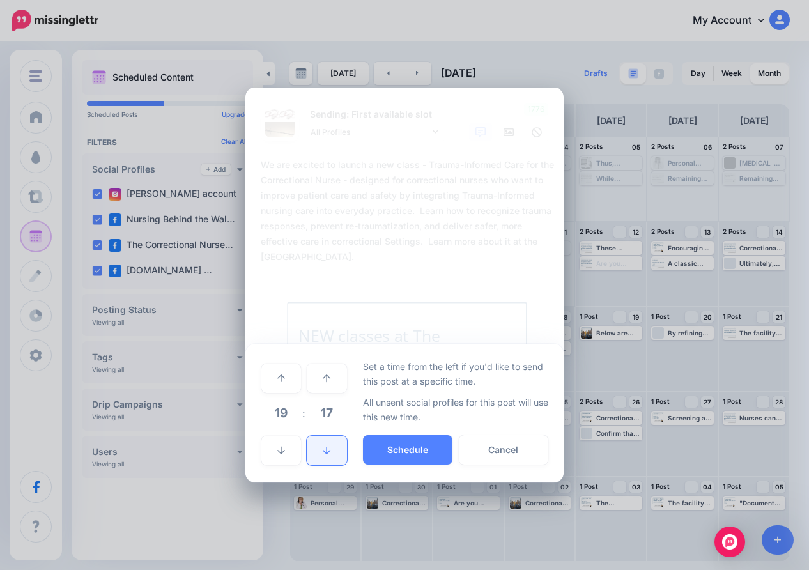
click at [328, 449] on icon at bounding box center [327, 450] width 8 height 9
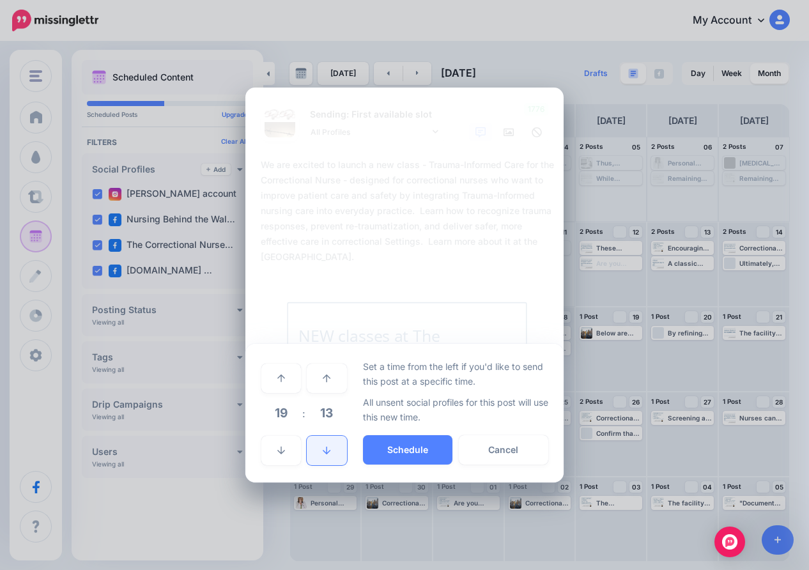
click at [328, 449] on icon at bounding box center [327, 450] width 8 height 9
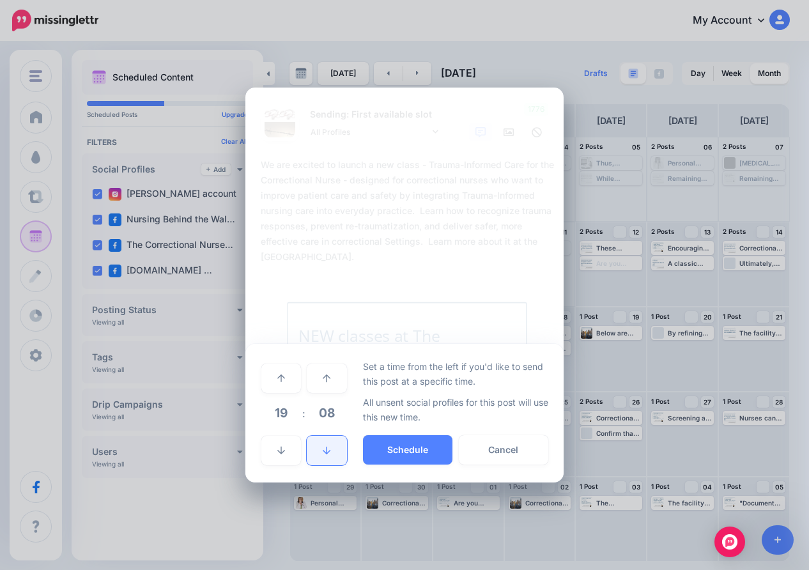
click at [328, 449] on icon at bounding box center [327, 450] width 8 height 9
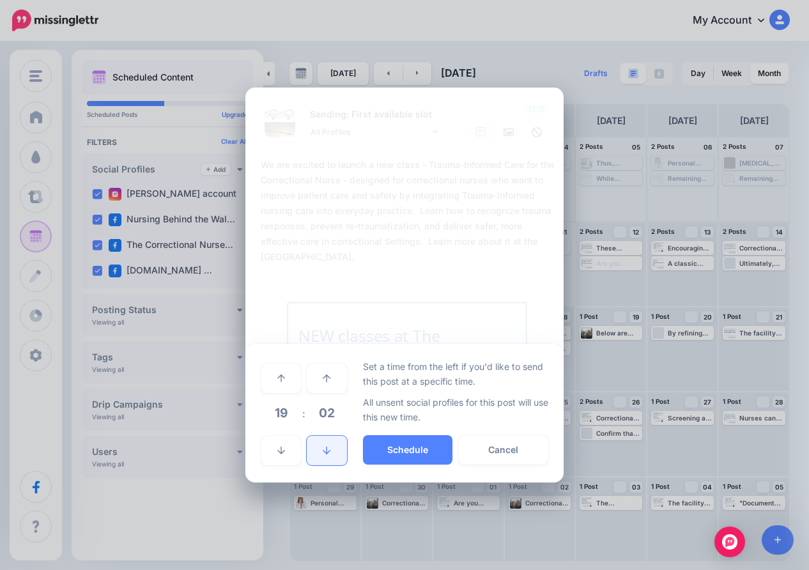
click at [328, 449] on icon at bounding box center [327, 450] width 8 height 9
click at [418, 448] on button "Schedule" at bounding box center [407, 449] width 89 height 29
